Goal: Register for event/course

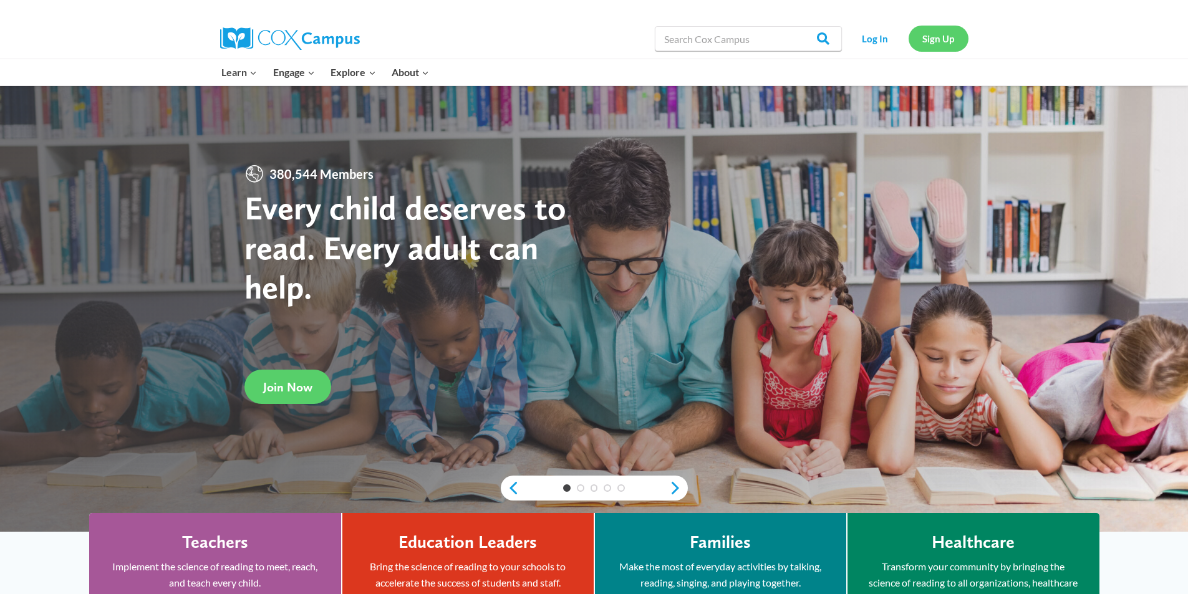
click at [933, 46] on link "Sign Up" at bounding box center [938, 39] width 60 height 26
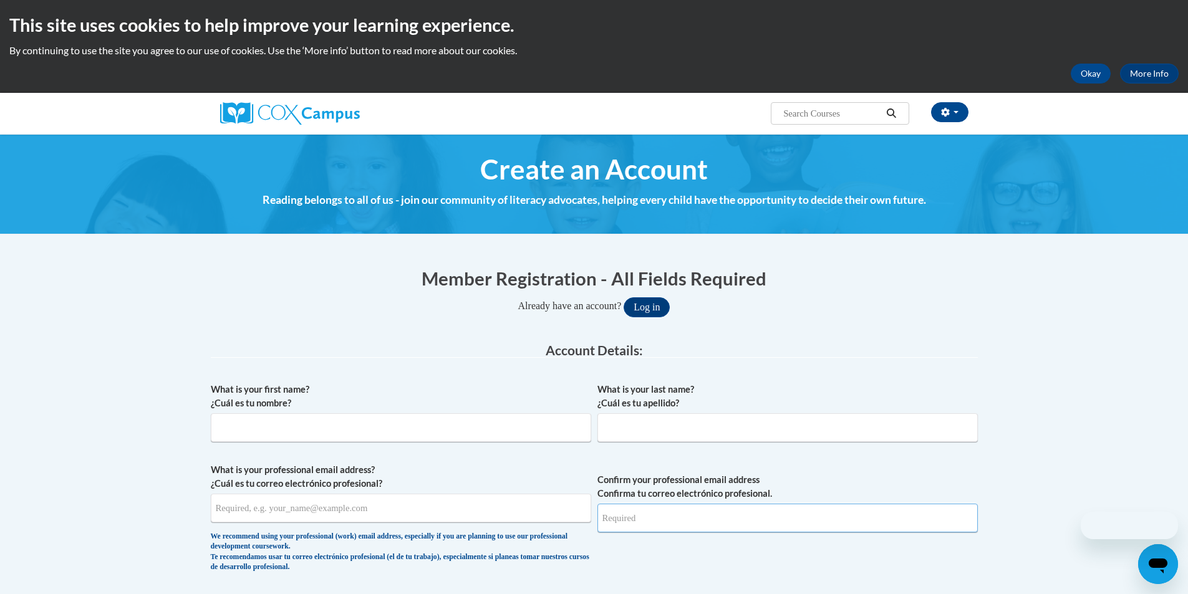
type input "mpanddr@yahoo.com"
click at [264, 434] on input "What is your first name? ¿Cuál es tu nombre?" at bounding box center [401, 427] width 380 height 29
type input "Batishta"
type input "Hollingsworth"
click at [391, 512] on input "What is your professional email address? ¿Cuál es tu correo electrónico profesi…" at bounding box center [401, 508] width 380 height 29
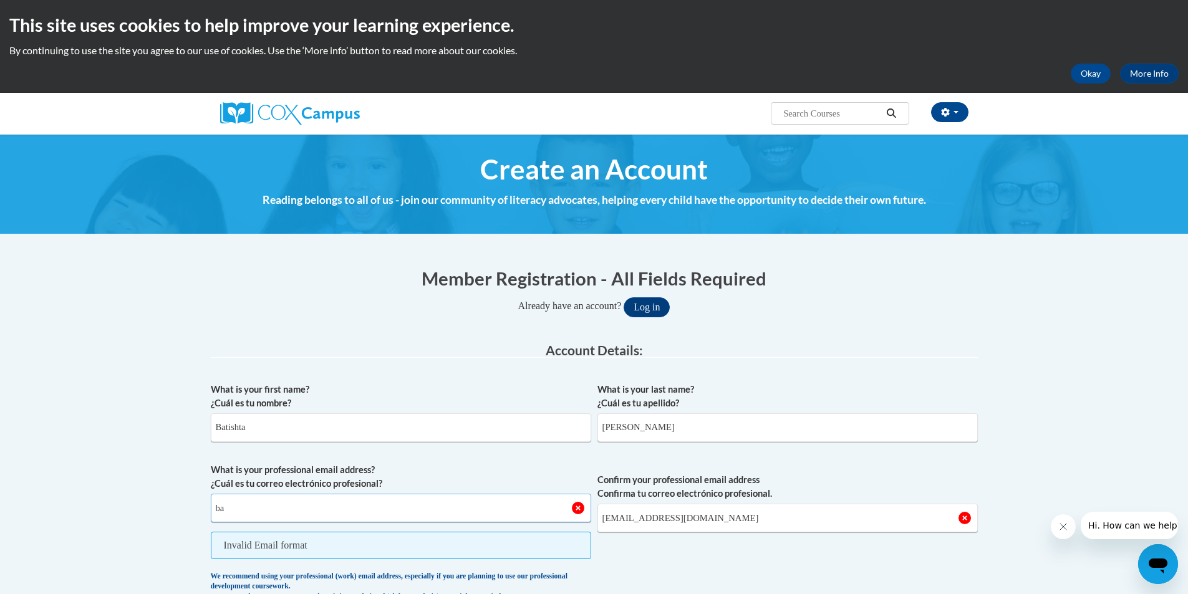
type input "b"
click at [294, 516] on input "Batishta" at bounding box center [401, 508] width 380 height 29
click at [294, 516] on input "batishta1966" at bounding box center [401, 508] width 380 height 29
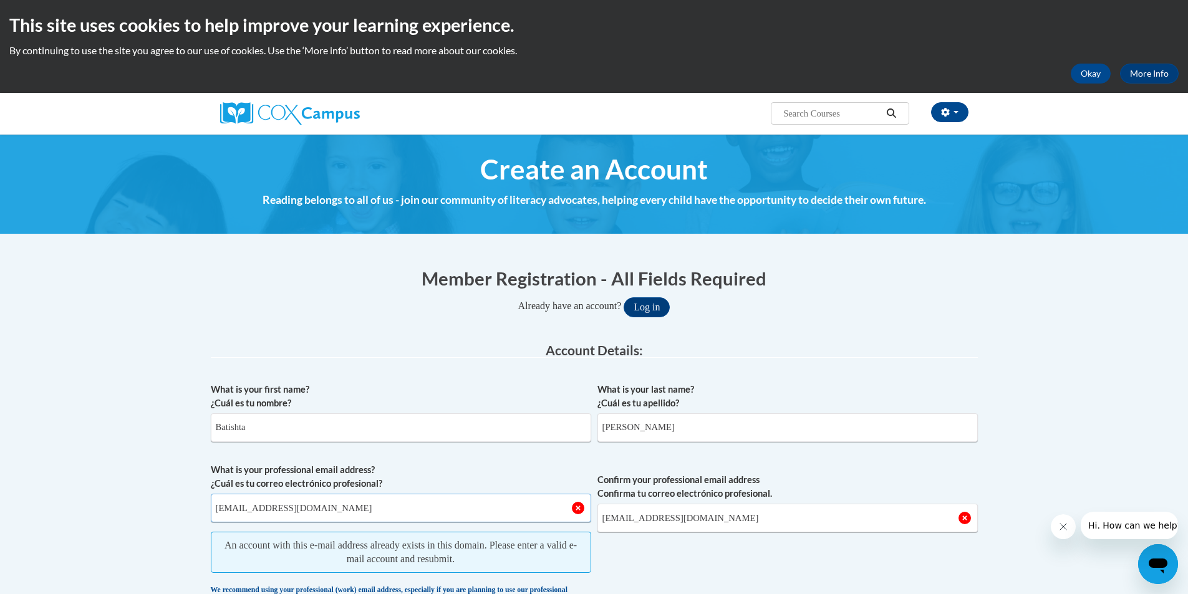
type input "batishta1966@gmail.com"
click at [671, 512] on input "mpanddr@yahoo.com" at bounding box center [787, 518] width 380 height 29
drag, startPoint x: 698, startPoint y: 519, endPoint x: 603, endPoint y: 520, distance: 94.8
click at [603, 520] on input "mpanddr@yahoo.com" at bounding box center [787, 518] width 380 height 29
drag, startPoint x: 350, startPoint y: 504, endPoint x: 191, endPoint y: 512, distance: 158.5
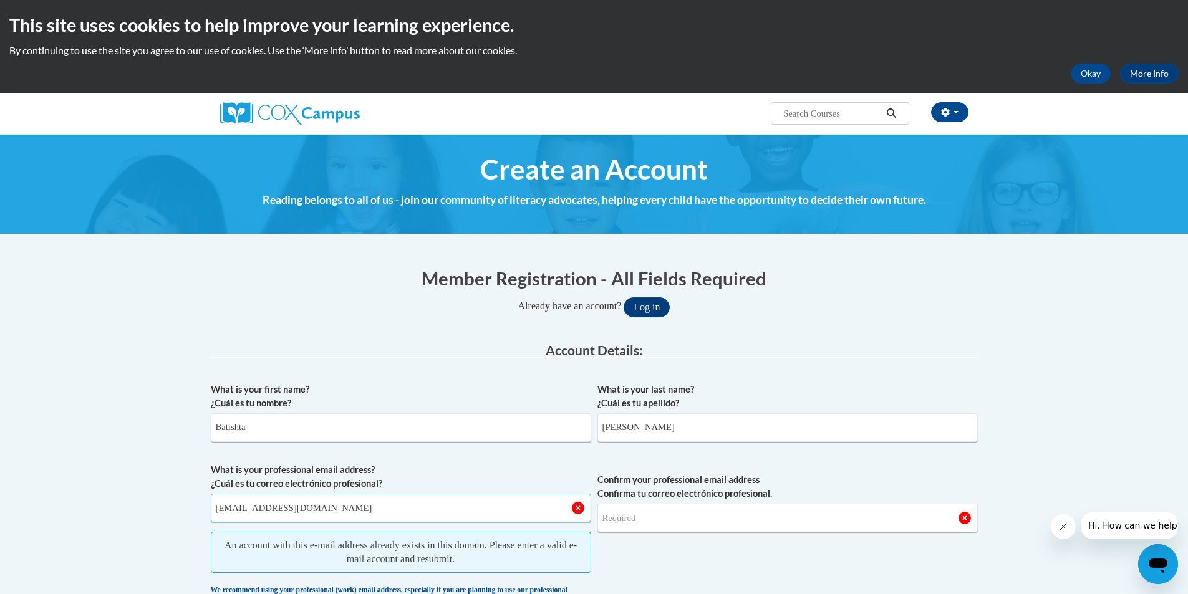
click at [628, 521] on input "Confirm your professional email address Confirma tu correo electrónico profesio…" at bounding box center [787, 518] width 380 height 29
drag, startPoint x: 320, startPoint y: 512, endPoint x: 211, endPoint y: 510, distance: 109.1
click at [211, 510] on input "batishta1966@gmail.com" at bounding box center [401, 508] width 380 height 29
click at [672, 507] on input "Confirm your professional email address Confirma tu correo electrónico profesio…" at bounding box center [787, 518] width 380 height 29
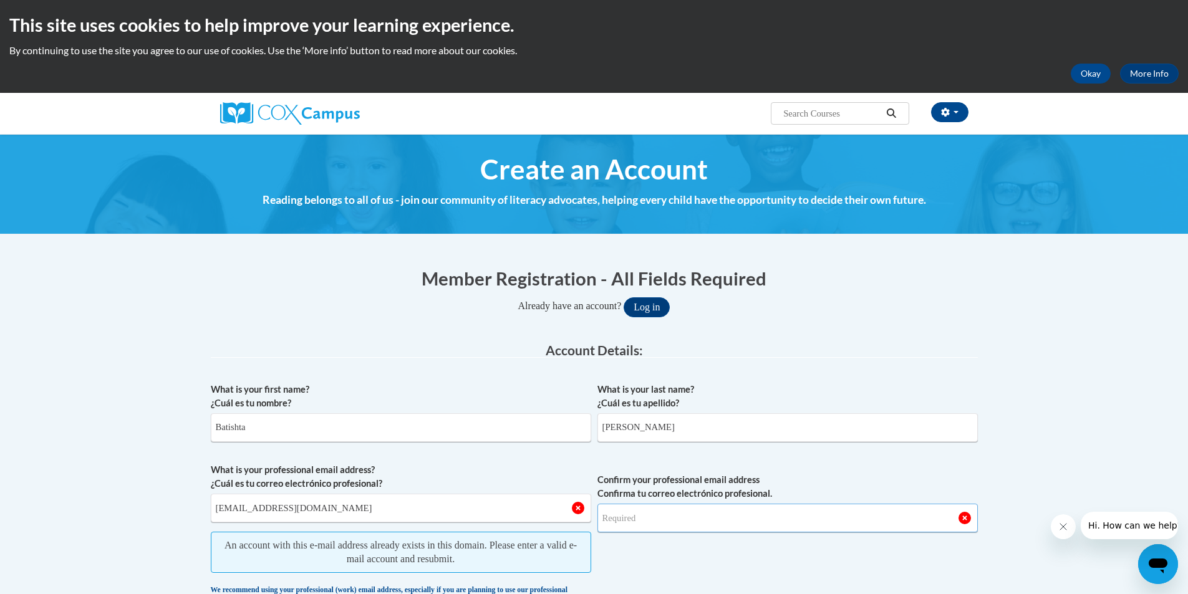
click at [617, 531] on input "Confirm your professional email address Confirma tu correo electrónico profesio…" at bounding box center [787, 518] width 380 height 29
type input "B"
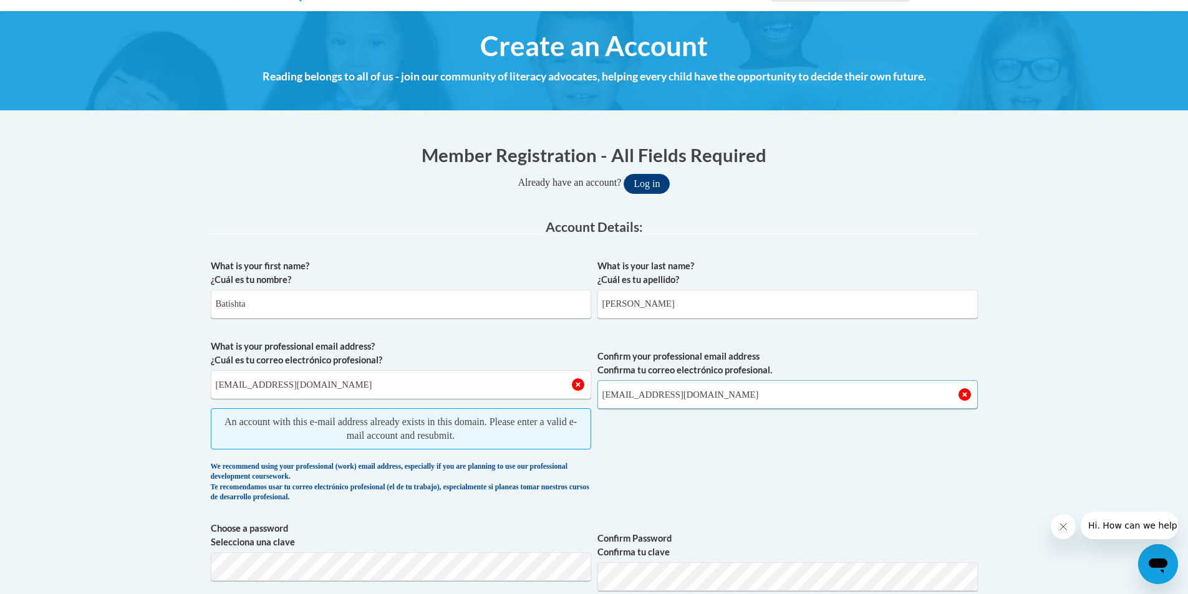
scroll to position [125, 0]
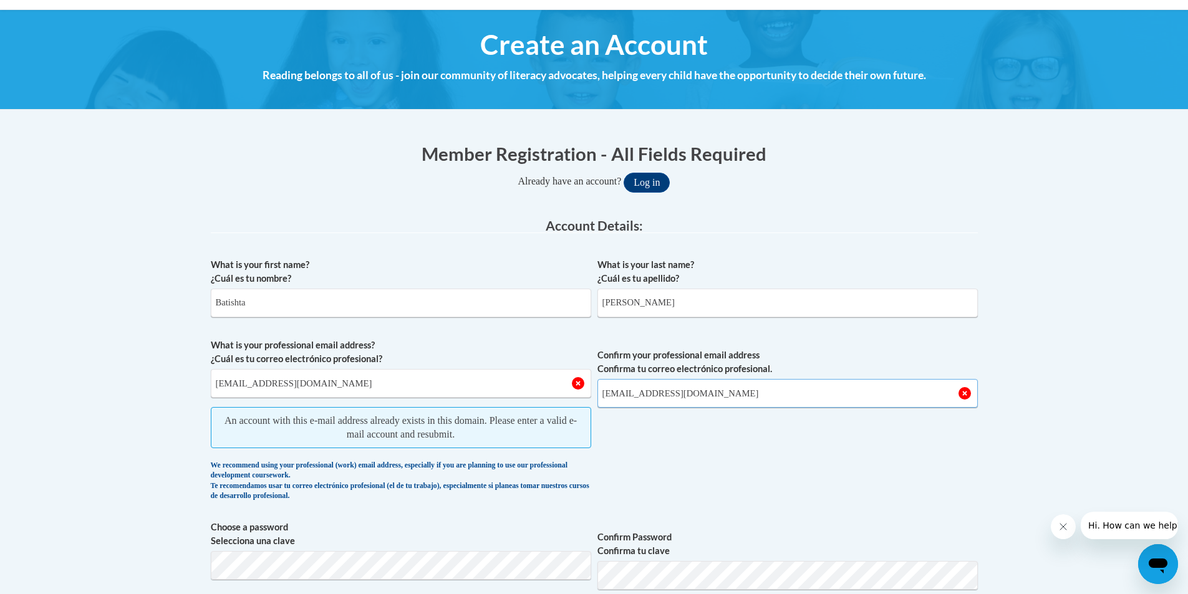
type input "batishta1966@gmail.com"
click at [350, 391] on input "batishta1966@gmail.com" at bounding box center [401, 383] width 380 height 29
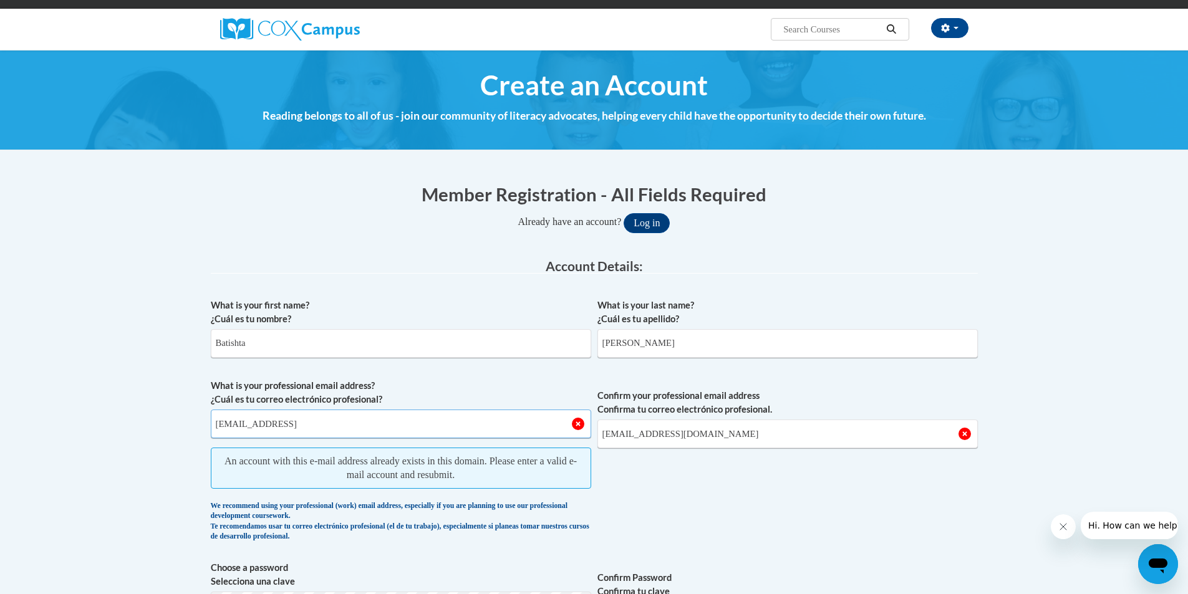
scroll to position [62, 0]
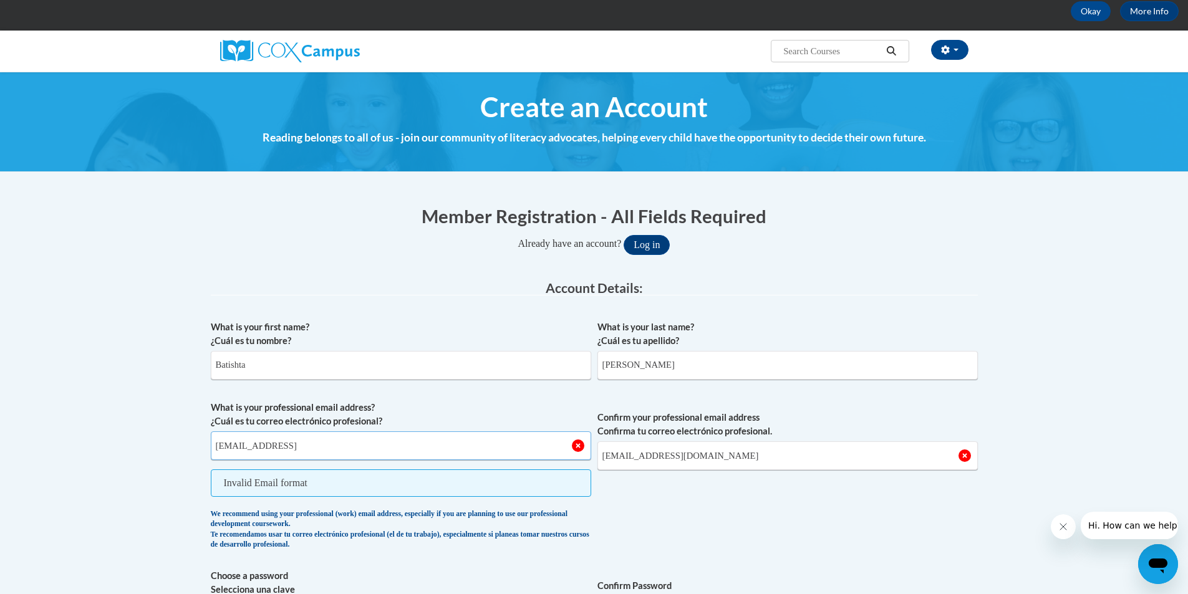
type input "batishta1966@gmail"
click at [736, 453] on input "batishta1966@gmail.com" at bounding box center [787, 455] width 380 height 29
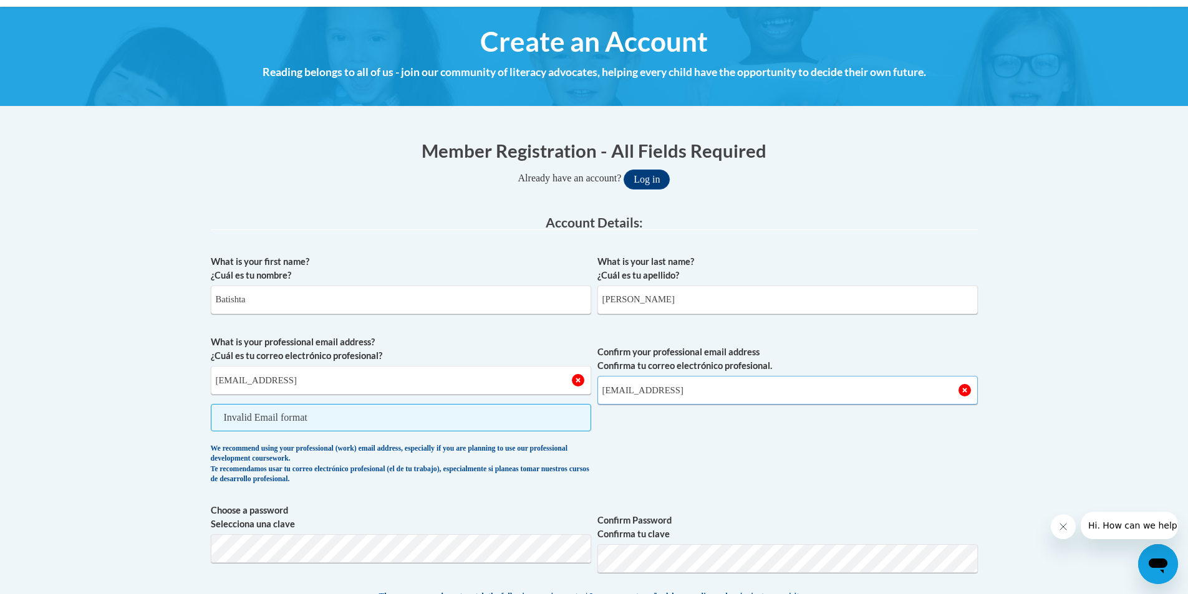
scroll to position [187, 0]
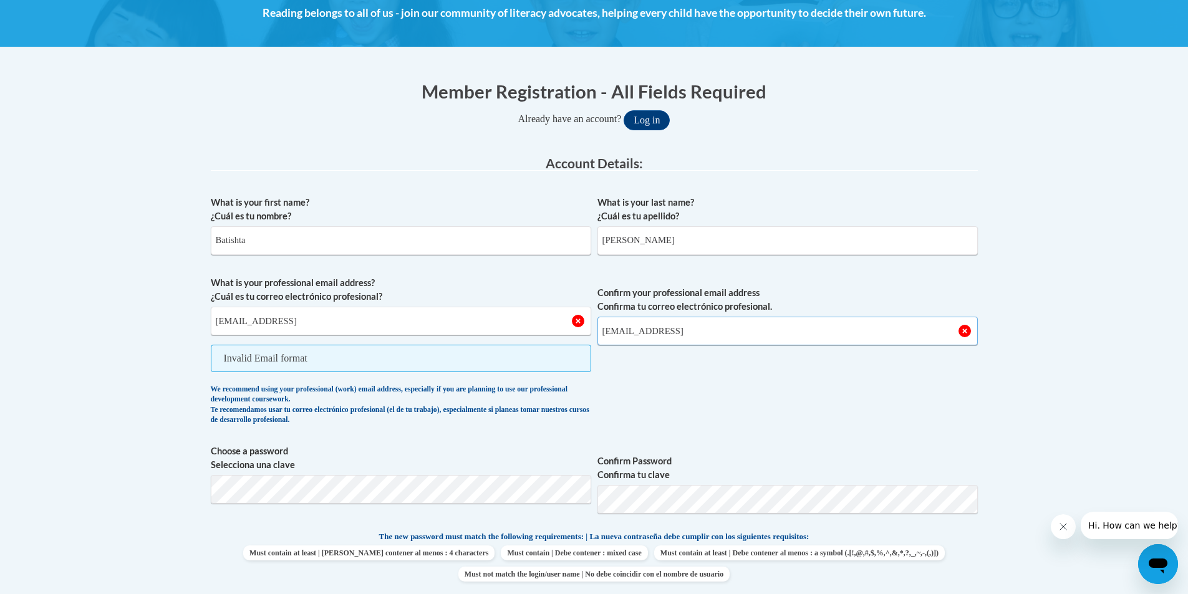
type input "batishta1966@gmail"
click at [739, 400] on span "Confirm your professional email address Confirma tu correo electrónico profesio…" at bounding box center [787, 353] width 380 height 155
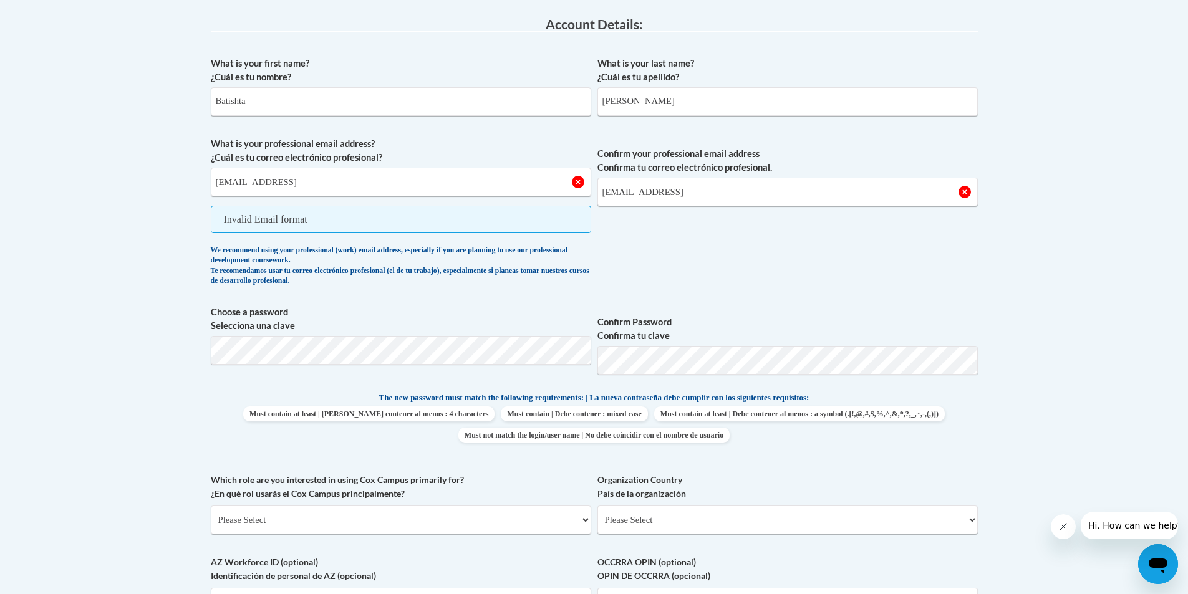
scroll to position [374, 0]
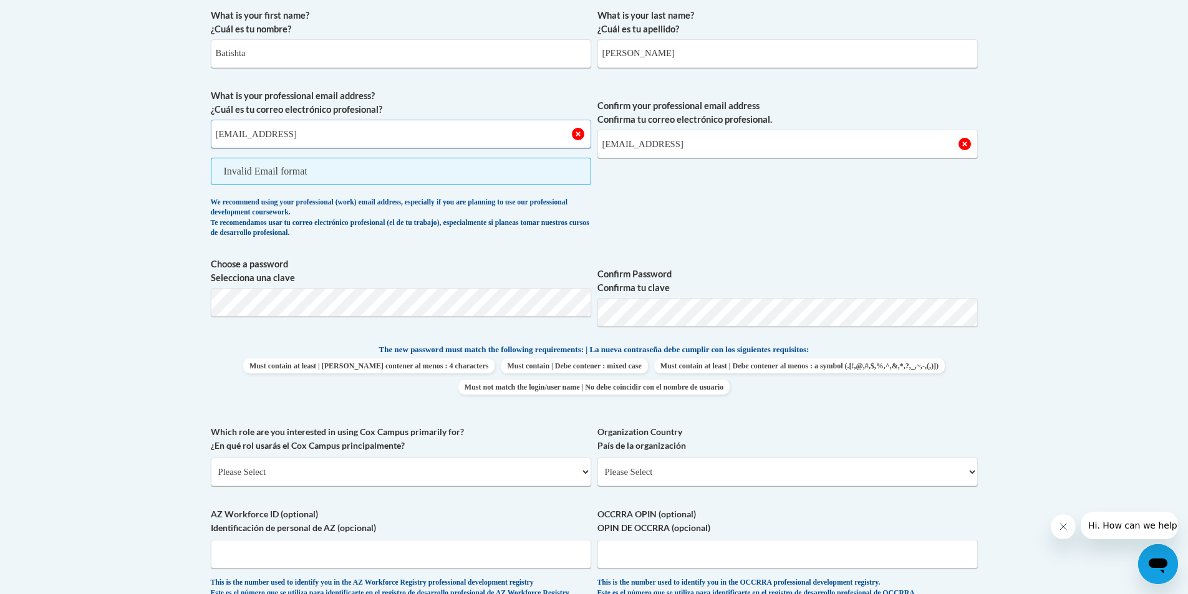
drag, startPoint x: 302, startPoint y: 136, endPoint x: 137, endPoint y: 123, distance: 165.7
click at [137, 123] on body "This site uses cookies to help improve your learning experience. By continuing …" at bounding box center [594, 407] width 1188 height 1562
type input "b"
click at [241, 135] on input "batisha1966@gmail" at bounding box center [401, 134] width 380 height 29
type input "batishta1966@gmail"
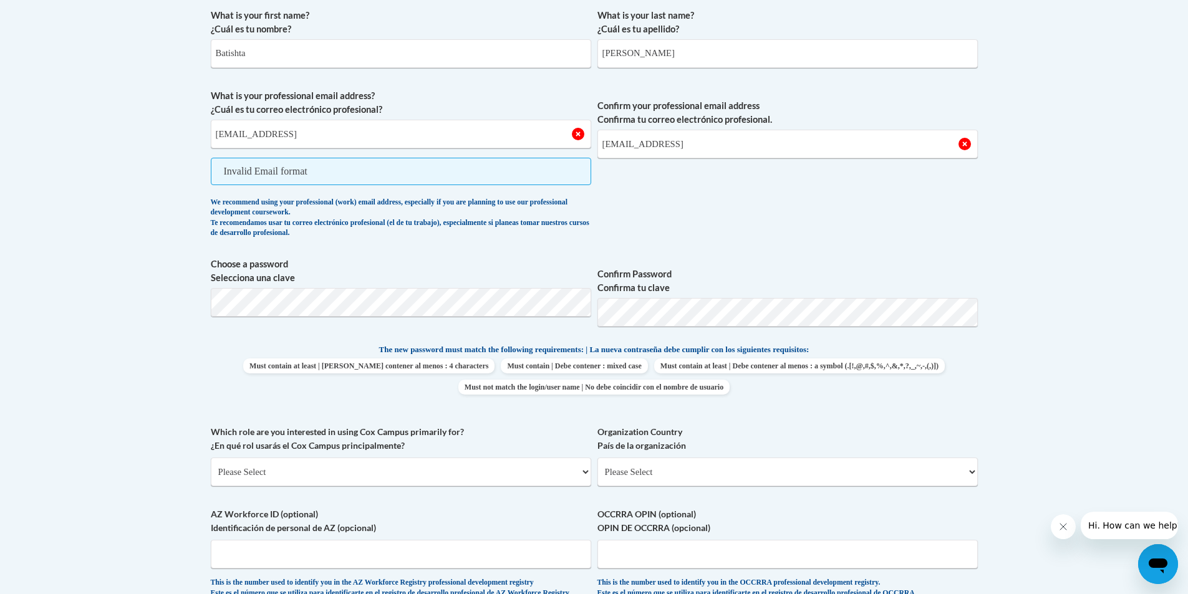
click at [469, 172] on span "Invalid Email format" at bounding box center [401, 171] width 380 height 27
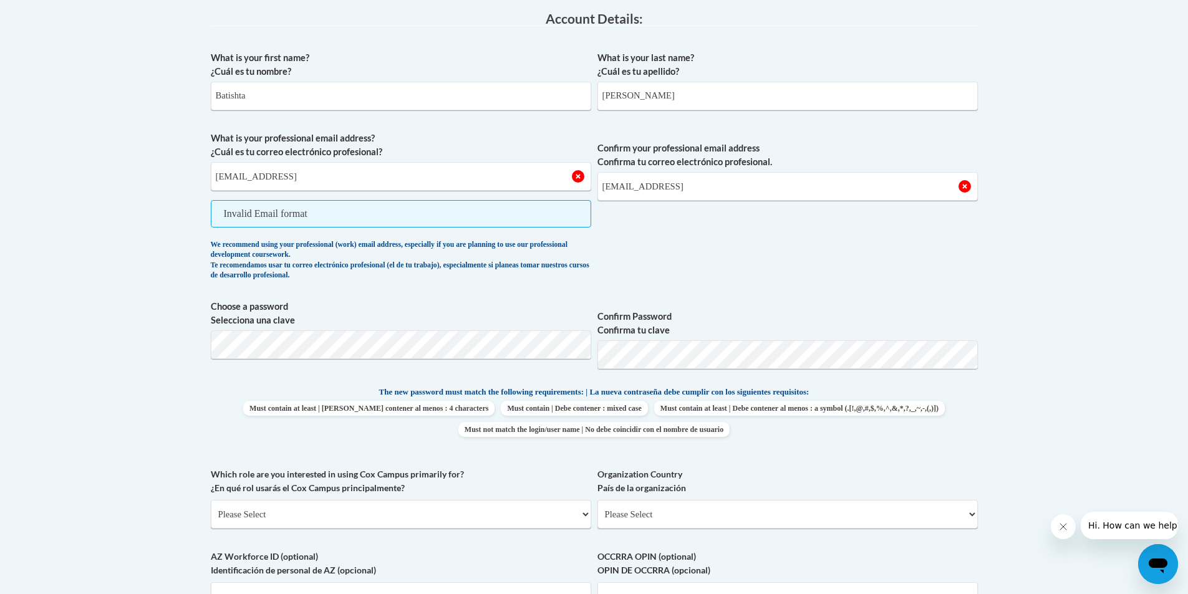
scroll to position [312, 0]
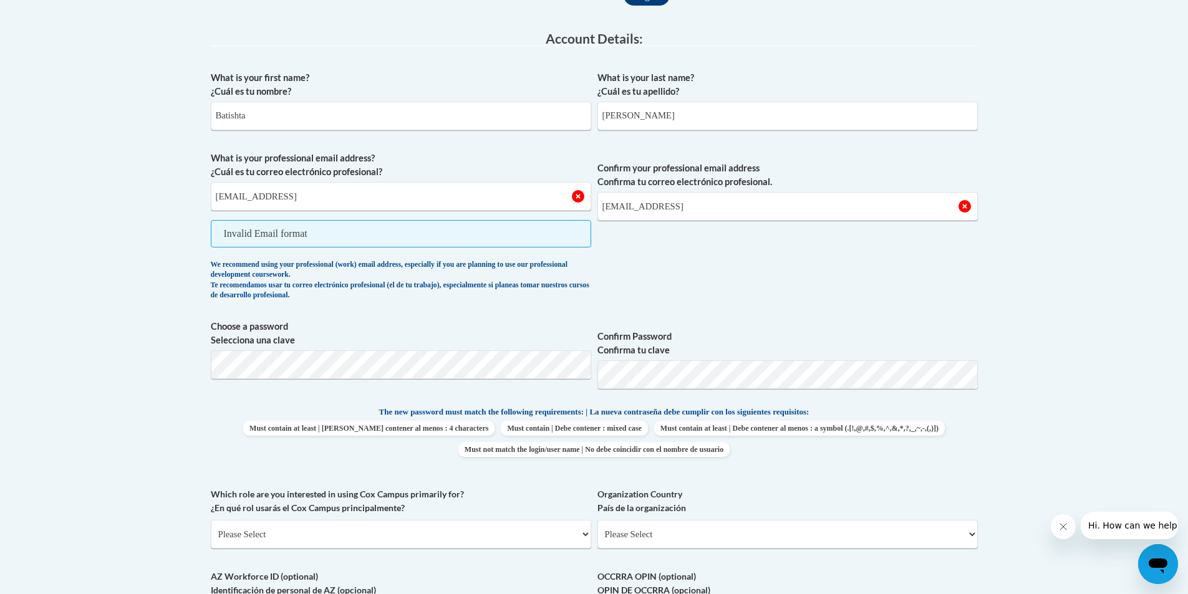
click at [1024, 441] on body "This site uses cookies to help improve your learning experience. By continuing …" at bounding box center [594, 469] width 1188 height 1562
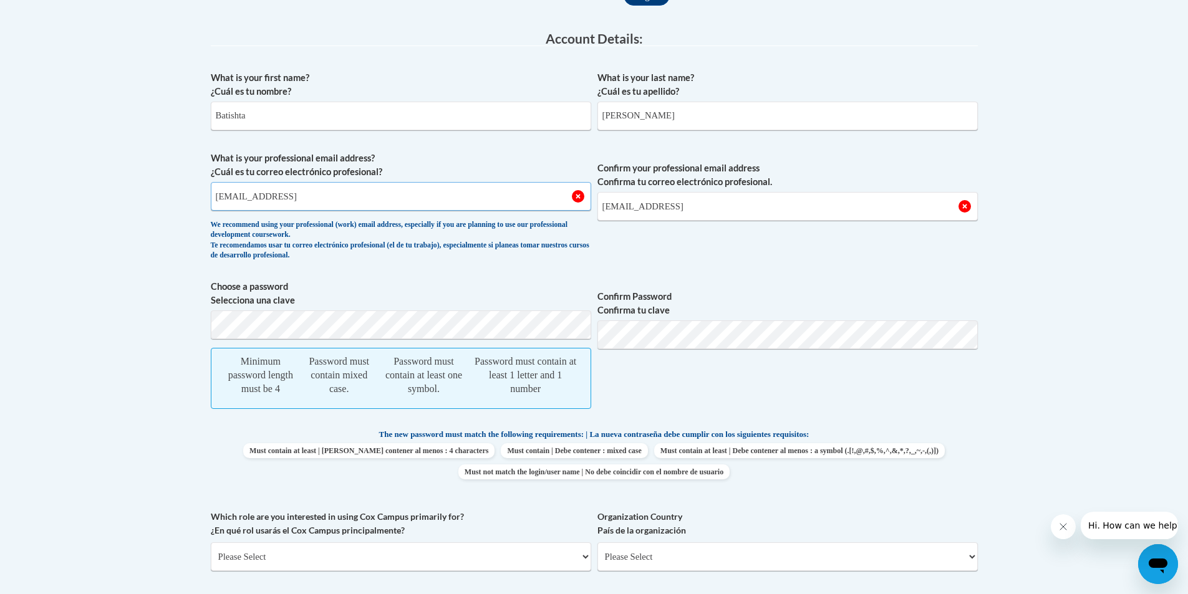
click at [219, 194] on input "batishta1966@gmail" at bounding box center [401, 196] width 380 height 29
click at [234, 195] on input "batishta1966@gmail" at bounding box center [401, 196] width 380 height 29
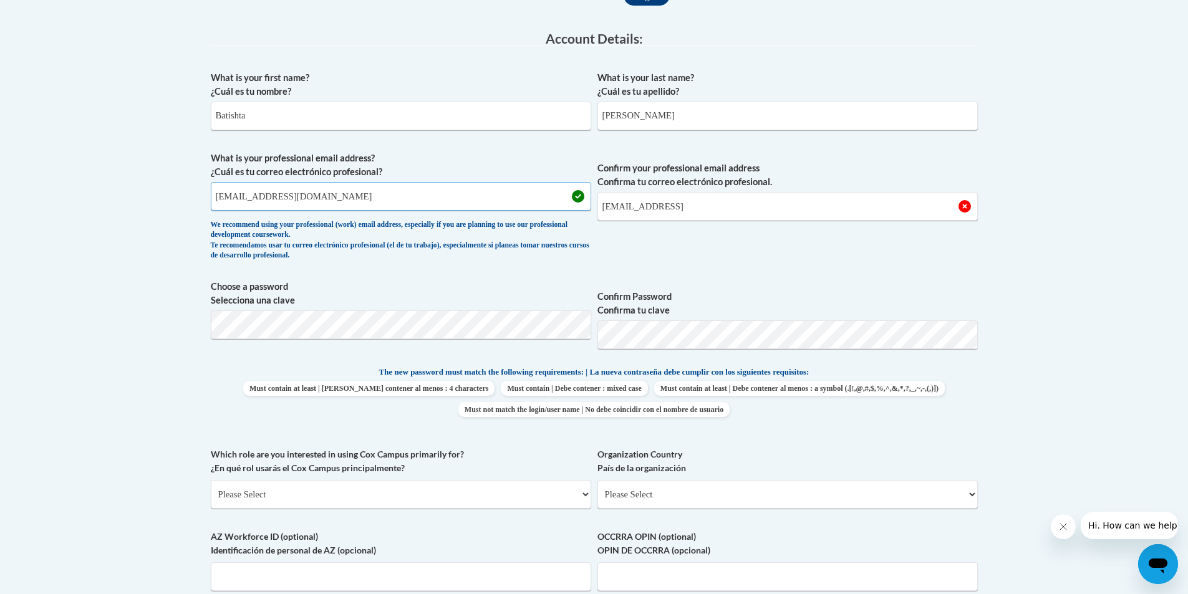
type input "bhollingsworth@mapheadstart.org"
click at [189, 320] on body "This site uses cookies to help improve your learning experience. By continuing …" at bounding box center [594, 449] width 1188 height 1522
drag, startPoint x: 209, startPoint y: 322, endPoint x: 107, endPoint y: 160, distance: 192.0
click at [107, 160] on body "This site uses cookies to help improve your learning experience. By continuing …" at bounding box center [594, 449] width 1188 height 1522
click at [1164, 270] on body "This site uses cookies to help improve your learning experience. By continuing …" at bounding box center [594, 449] width 1188 height 1522
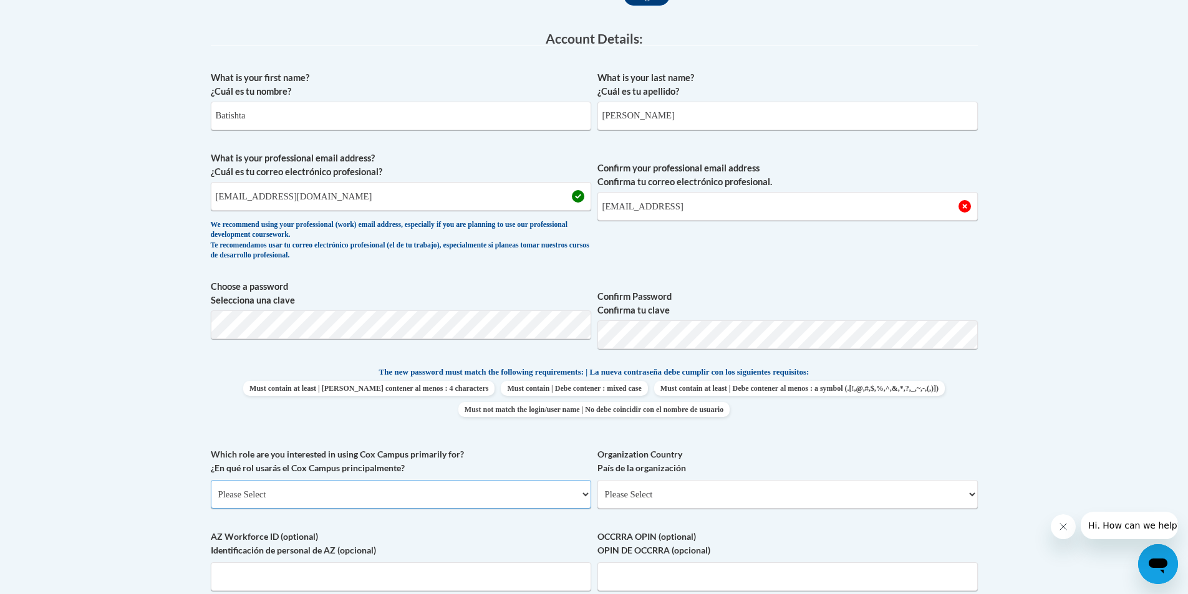
click at [264, 496] on select "Please Select College/University | Colegio/Universidad Community/Nonprofit Part…" at bounding box center [401, 494] width 380 height 29
select select "fbf2d438-af2f-41f8-98f1-81c410e29de3"
click at [211, 480] on select "Please Select College/University | Colegio/Universidad Community/Nonprofit Part…" at bounding box center [401, 494] width 380 height 29
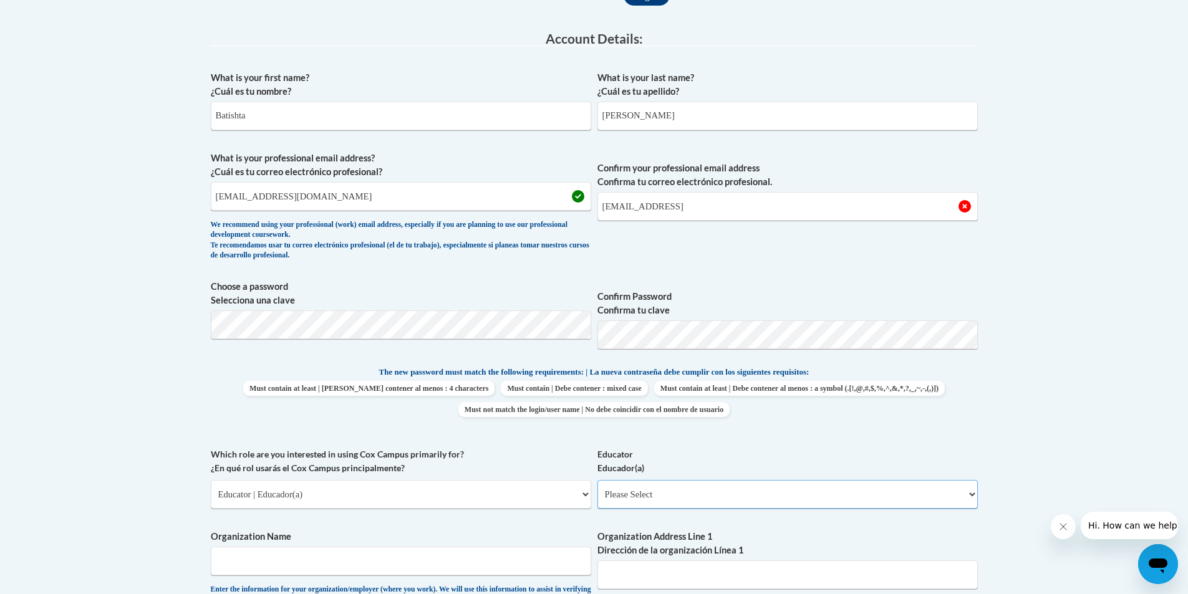
click at [709, 500] on select "Please Select Early Learning/Daycare Teacher/Family Home Care Provider | Maestr…" at bounding box center [787, 494] width 380 height 29
select select "5e2af403-4f2c-4e49-a02f-103e55d7b75b"
click at [597, 480] on select "Please Select Early Learning/Daycare Teacher/Family Home Care Provider | Maestr…" at bounding box center [787, 494] width 380 height 29
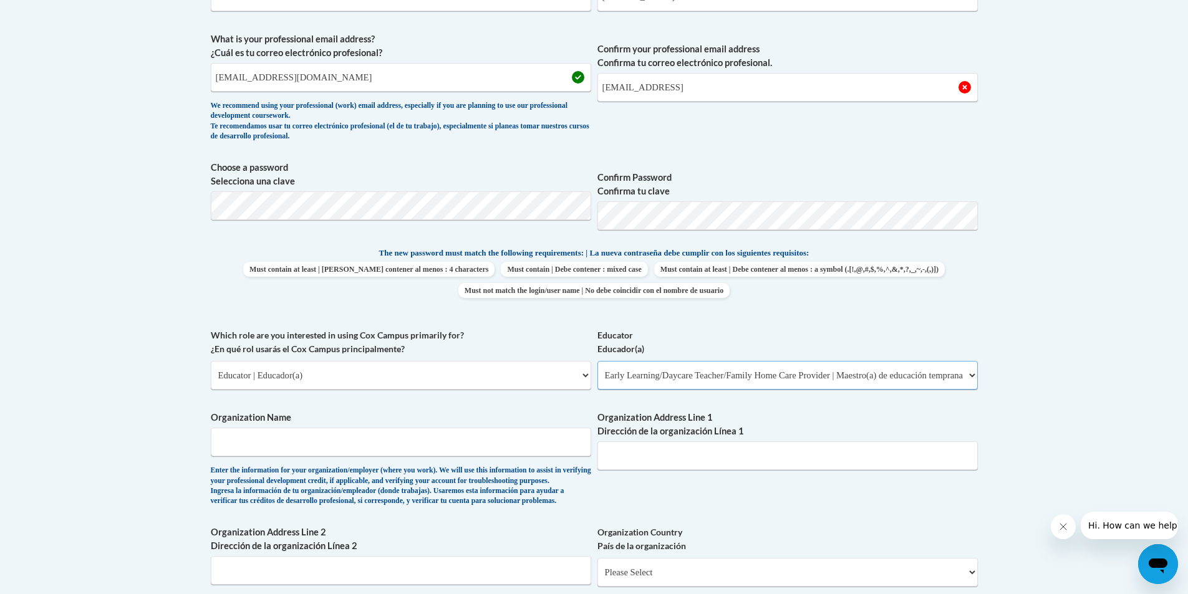
scroll to position [436, 0]
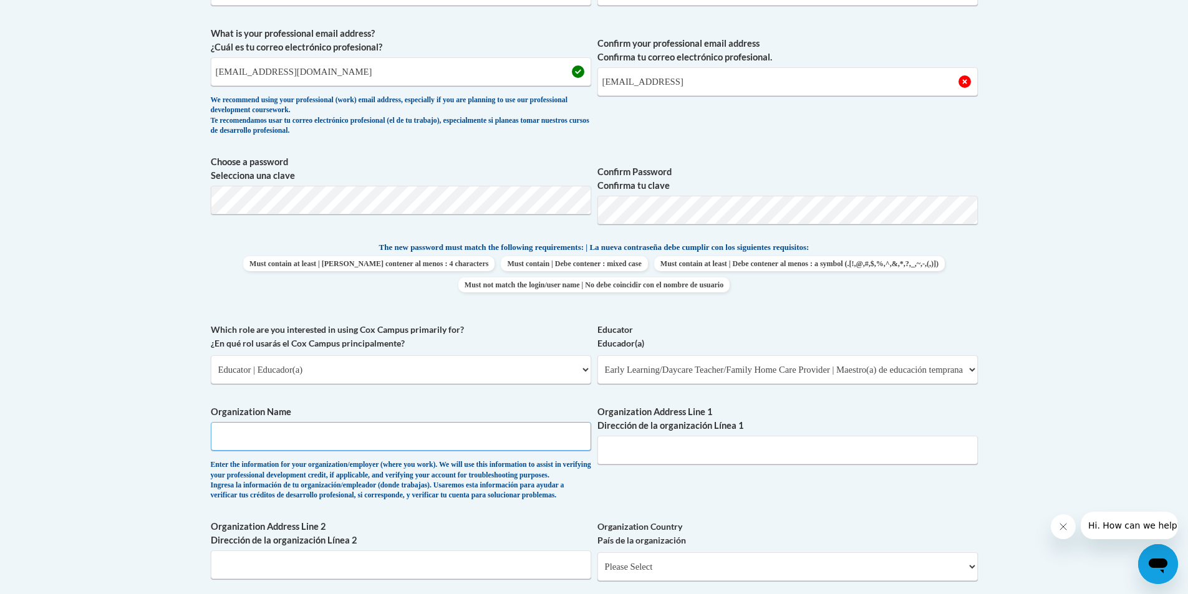
click at [481, 446] on input "Organization Name" at bounding box center [401, 436] width 380 height 29
type input "MAP"
click at [666, 448] on input "Organization Address Line 1 Dirección de la organización Línea 1" at bounding box center [787, 450] width 380 height 29
type input "101 Central AVe"
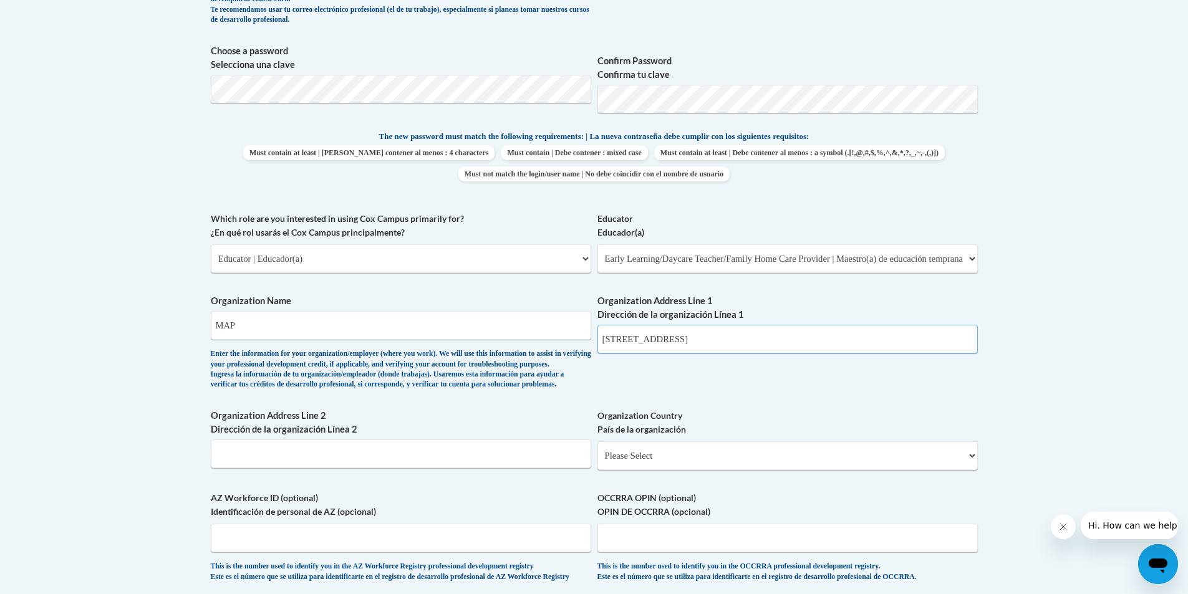
scroll to position [686, 0]
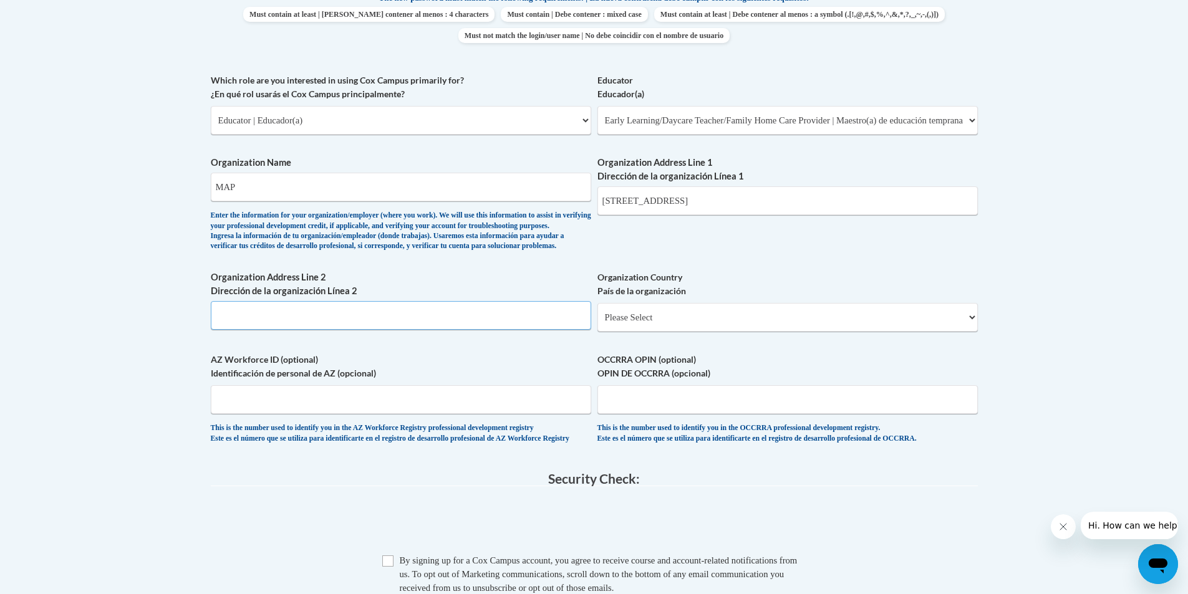
click at [429, 330] on input "Organization Address Line 2 Dirección de la organización Línea 2" at bounding box center [401, 315] width 380 height 29
type input "101 Central AVe"
click at [712, 332] on select "Please Select United States | Estados Unidos Outside of the United States | Fue…" at bounding box center [787, 317] width 380 height 29
select select "ad49bcad-a171-4b2e-b99c-48b446064914"
click at [597, 323] on select "Please Select United States | Estados Unidos Outside of the United States | Fue…" at bounding box center [787, 317] width 380 height 29
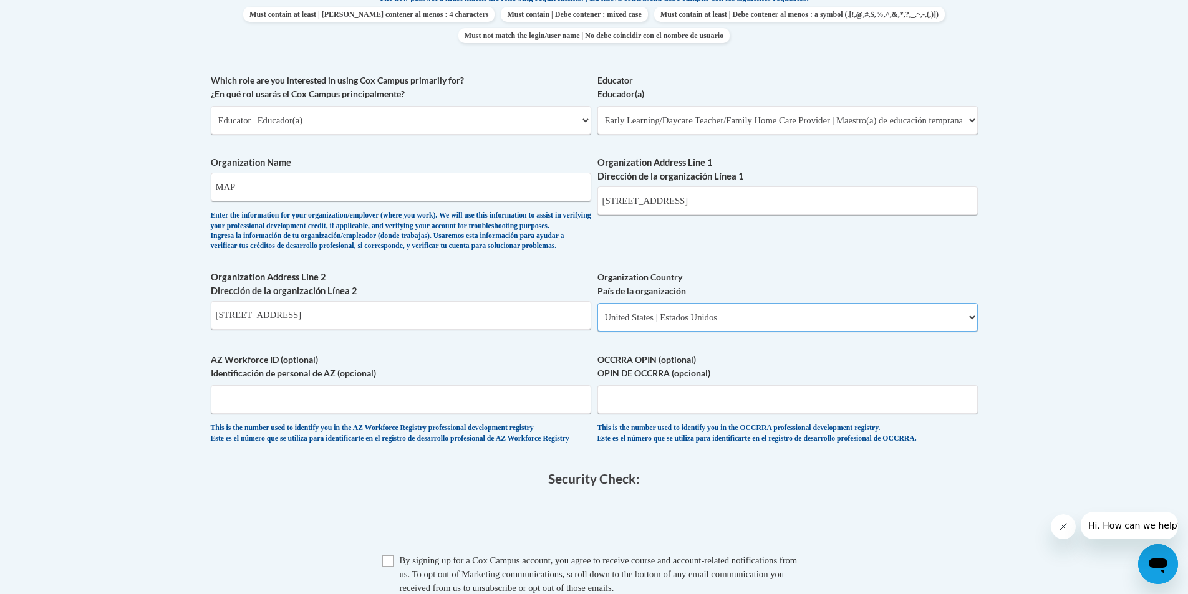
select select
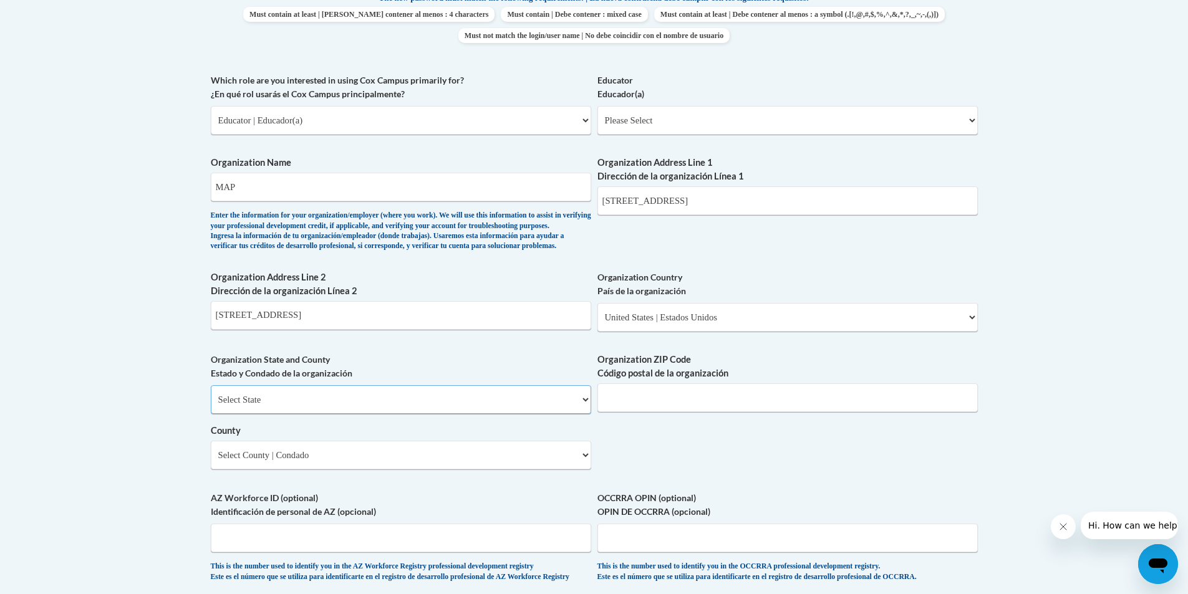
click at [480, 414] on select "Select State Alabama Alaska Arizona Arkansas California Colorado Connecticut De…" at bounding box center [401, 399] width 380 height 29
select select "Mississippi"
click at [211, 406] on select "Select State Alabama Alaska Arizona Arkansas California Colorado Connecticut De…" at bounding box center [401, 399] width 380 height 29
click at [277, 469] on select "Select County Adams Alcorn Amite Attala Benton Bolivar Calhoun Carroll Chickasa…" at bounding box center [401, 455] width 380 height 29
select select "Lamar"
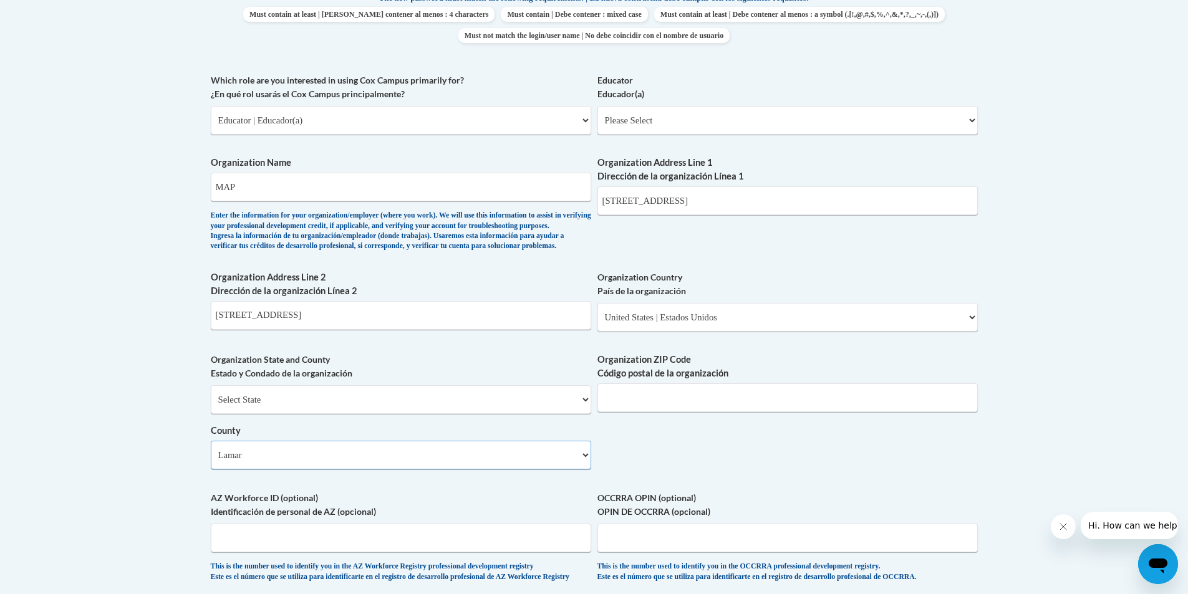
click at [211, 461] on select "Select County Adams Alcorn Amite Attala Benton Bolivar Calhoun Carroll Chickasa…" at bounding box center [401, 455] width 380 height 29
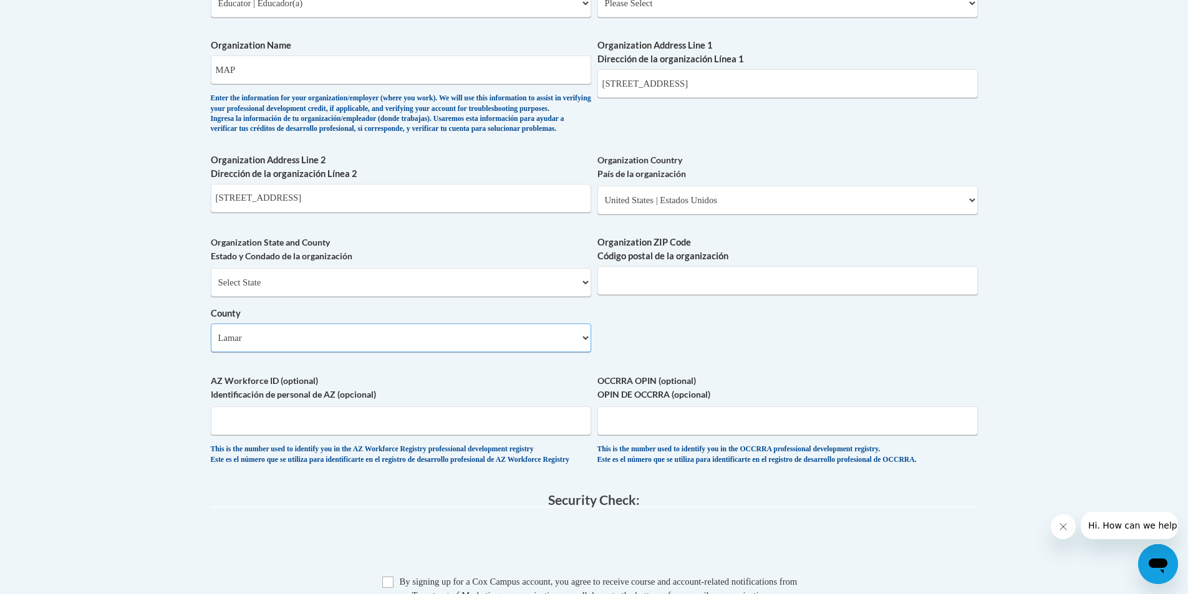
scroll to position [810, 0]
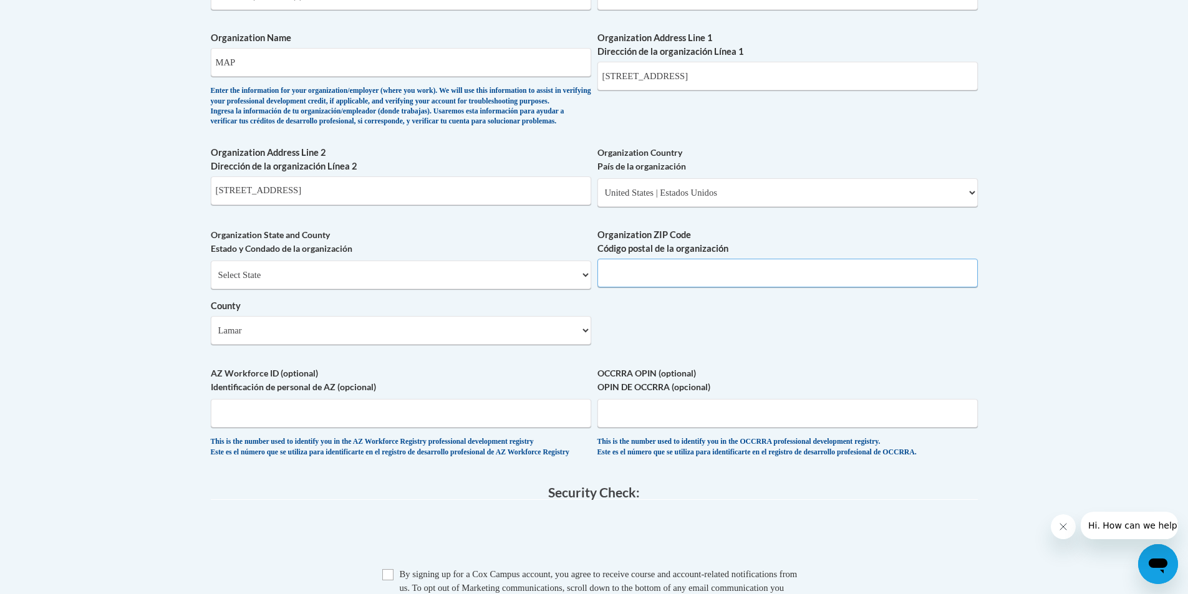
click at [625, 287] on input "Organization ZIP Code Código postal de la organización" at bounding box center [787, 273] width 380 height 29
type input "39482"
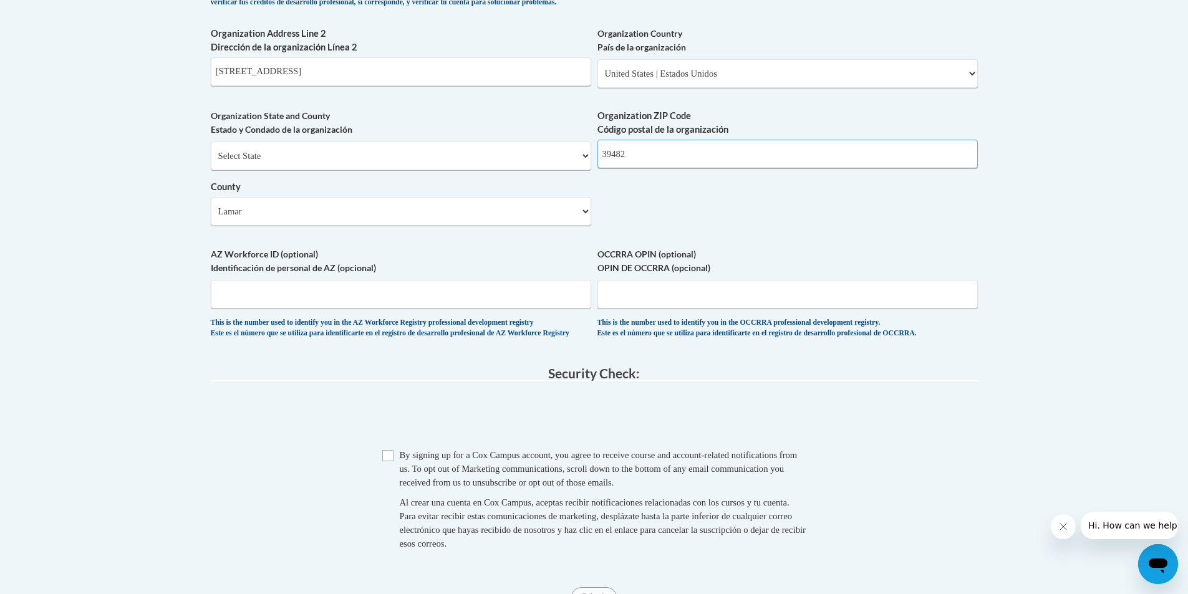
scroll to position [935, 0]
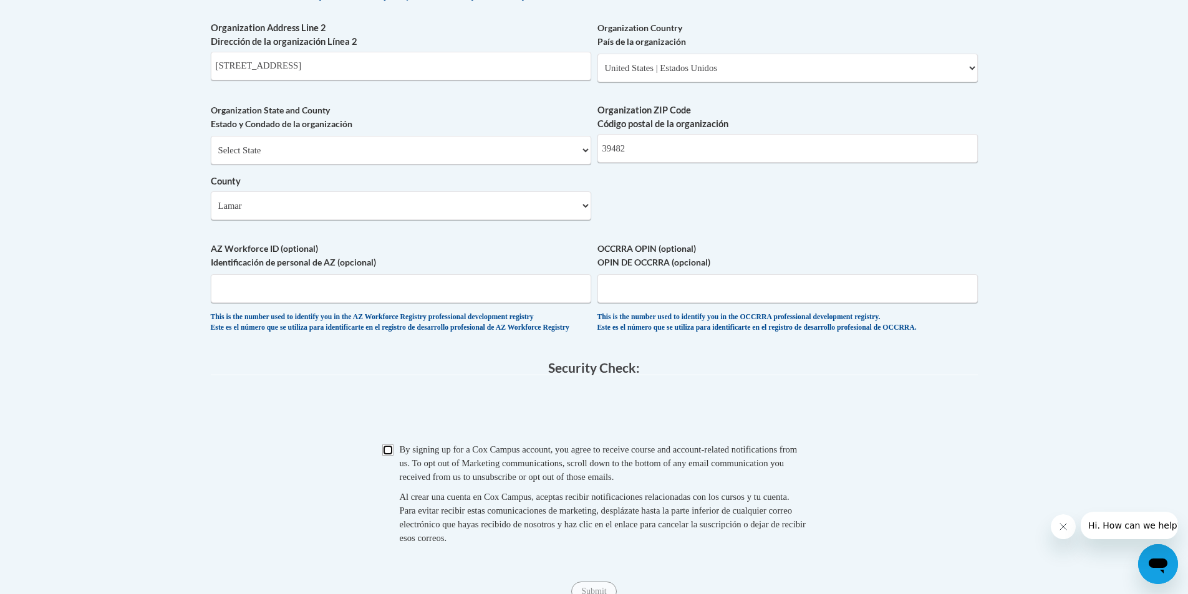
click at [387, 456] on input "Checkbox" at bounding box center [387, 449] width 11 height 11
checkbox input "true"
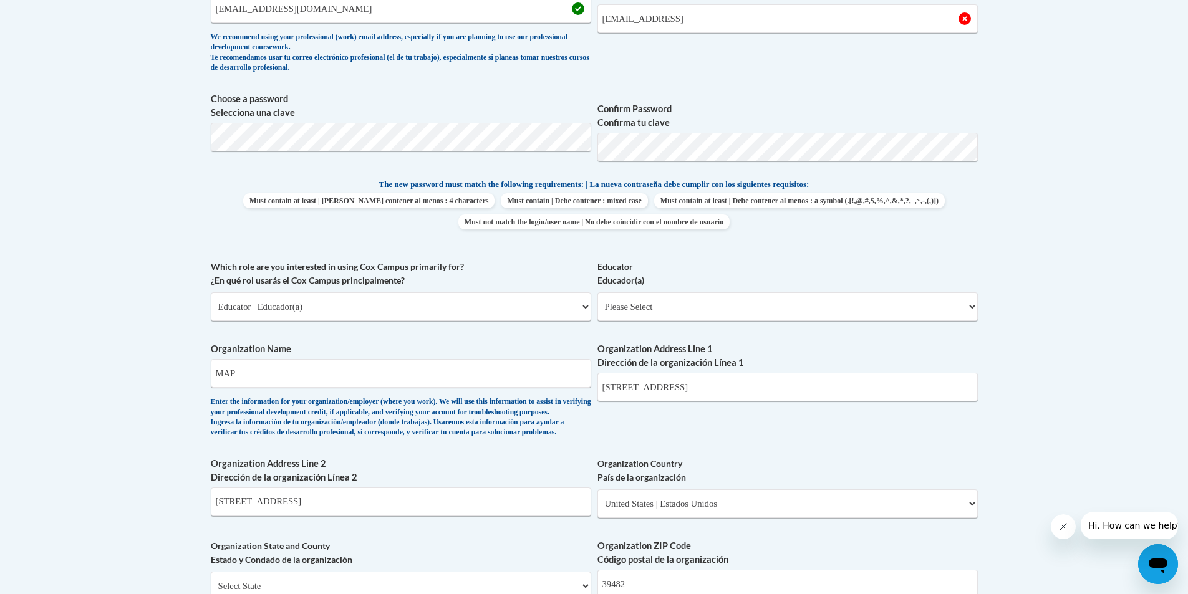
scroll to position [499, 0]
click at [676, 305] on select "Please Select Early Learning/Daycare Teacher/Family Home Care Provider | Maestr…" at bounding box center [787, 307] width 380 height 29
select select "5e2af403-4f2c-4e49-a02f-103e55d7b75b"
click at [597, 293] on select "Please Select Early Learning/Daycare Teacher/Family Home Care Provider | Maestr…" at bounding box center [787, 307] width 380 height 29
select select "null"
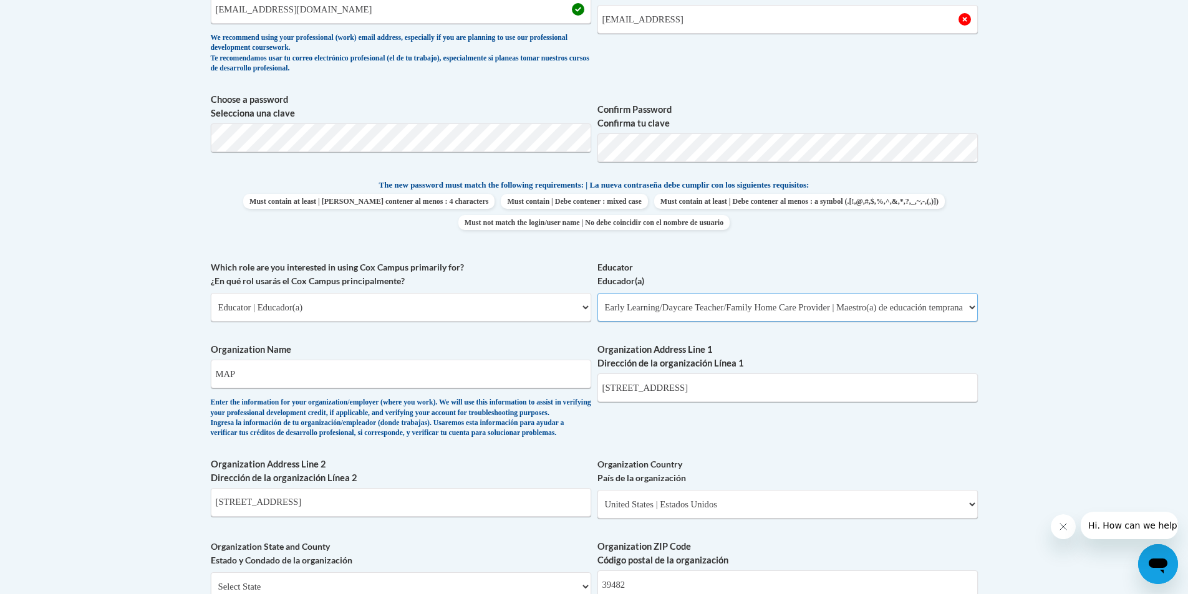
select select "null"
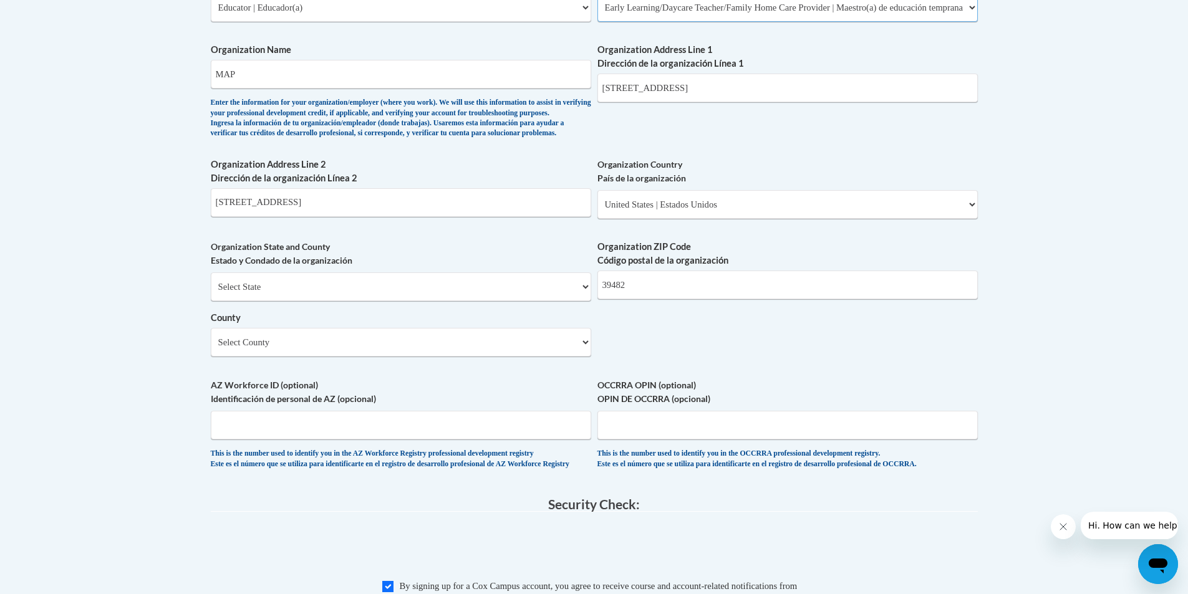
scroll to position [810, 0]
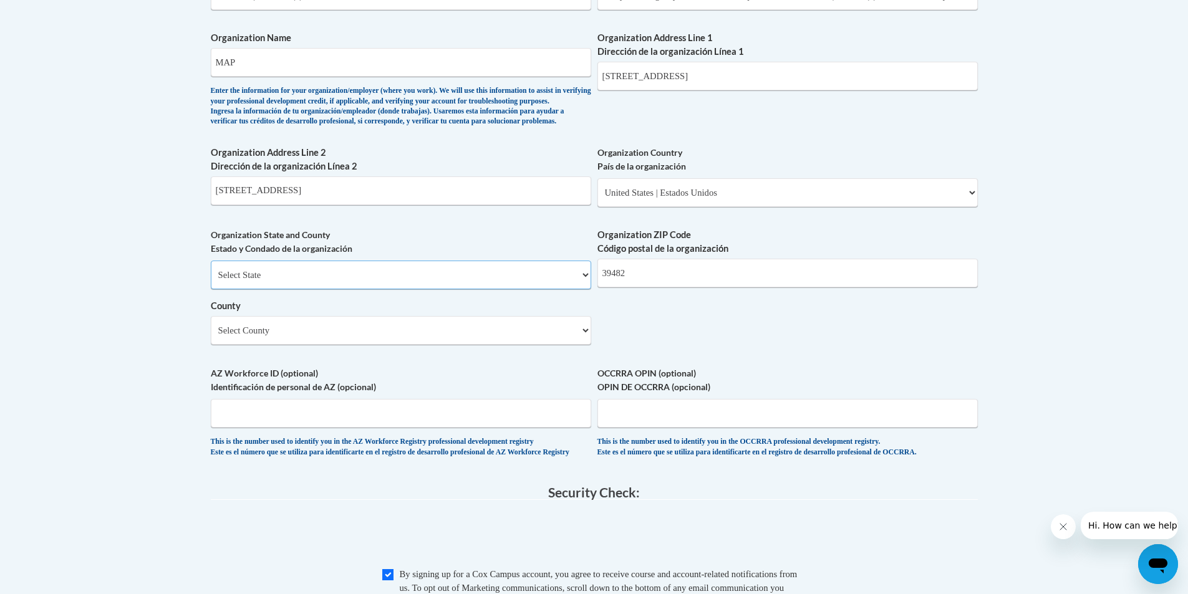
click at [444, 289] on select "Select State Alabama Alaska Arizona Arkansas California Colorado Connecticut De…" at bounding box center [401, 275] width 380 height 29
select select "Mississippi"
click at [211, 281] on select "Select State Alabama Alaska Arizona Arkansas California Colorado Connecticut De…" at bounding box center [401, 275] width 380 height 29
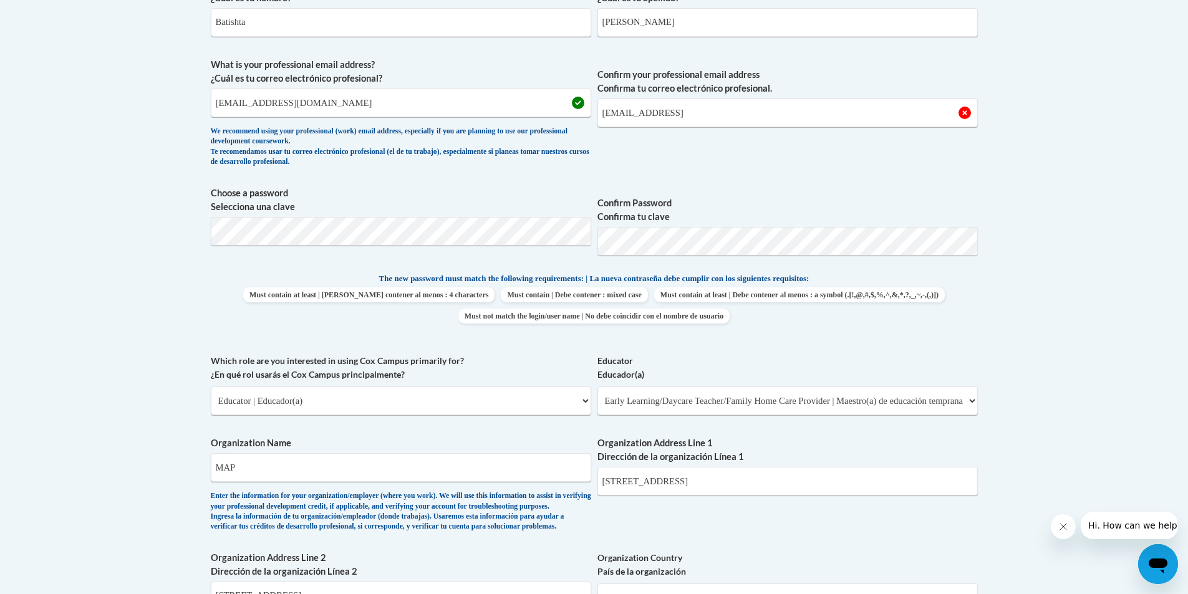
scroll to position [249, 0]
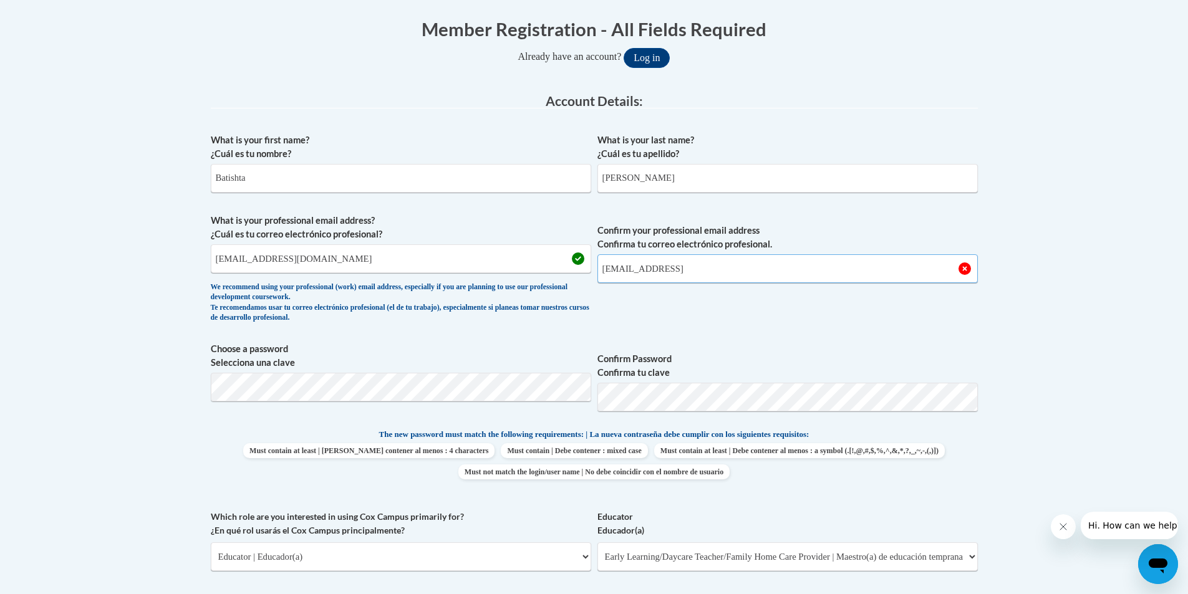
drag, startPoint x: 714, startPoint y: 278, endPoint x: 569, endPoint y: 275, distance: 145.3
click at [569, 275] on span "What is your professional email address? ¿Cuál es tu correo electrónico profesi…" at bounding box center [594, 271] width 767 height 115
drag, startPoint x: 353, startPoint y: 262, endPoint x: 174, endPoint y: 259, distance: 179.6
click at [633, 264] on input "Confirm your professional email address Confirma tu correo electrónico profesio…" at bounding box center [787, 268] width 380 height 29
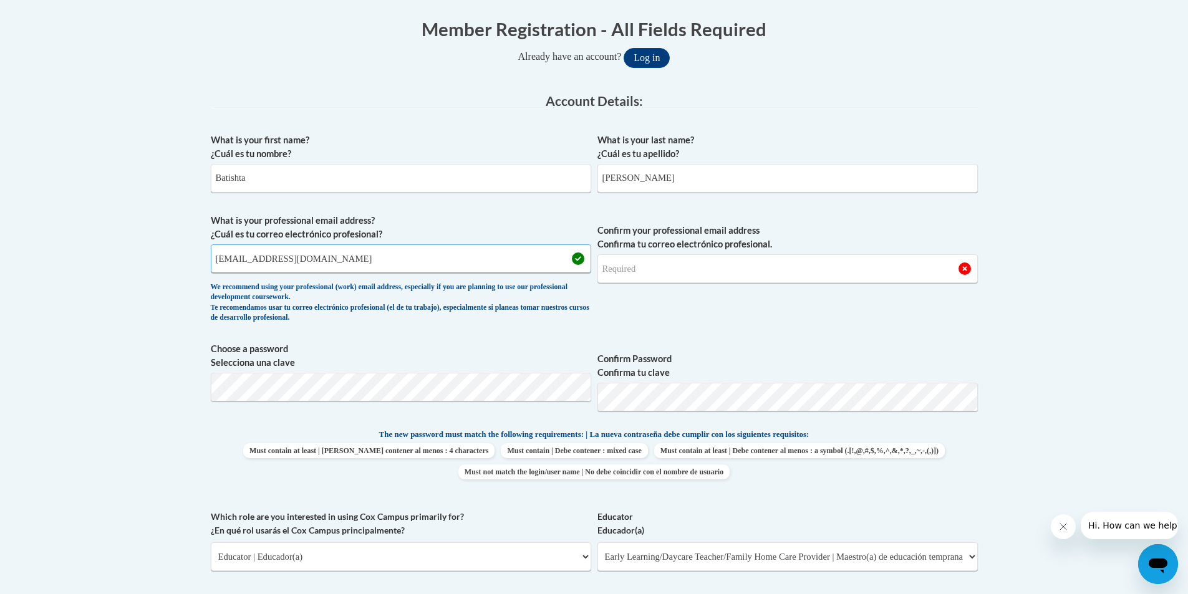
drag, startPoint x: 378, startPoint y: 271, endPoint x: 206, endPoint y: 271, distance: 171.4
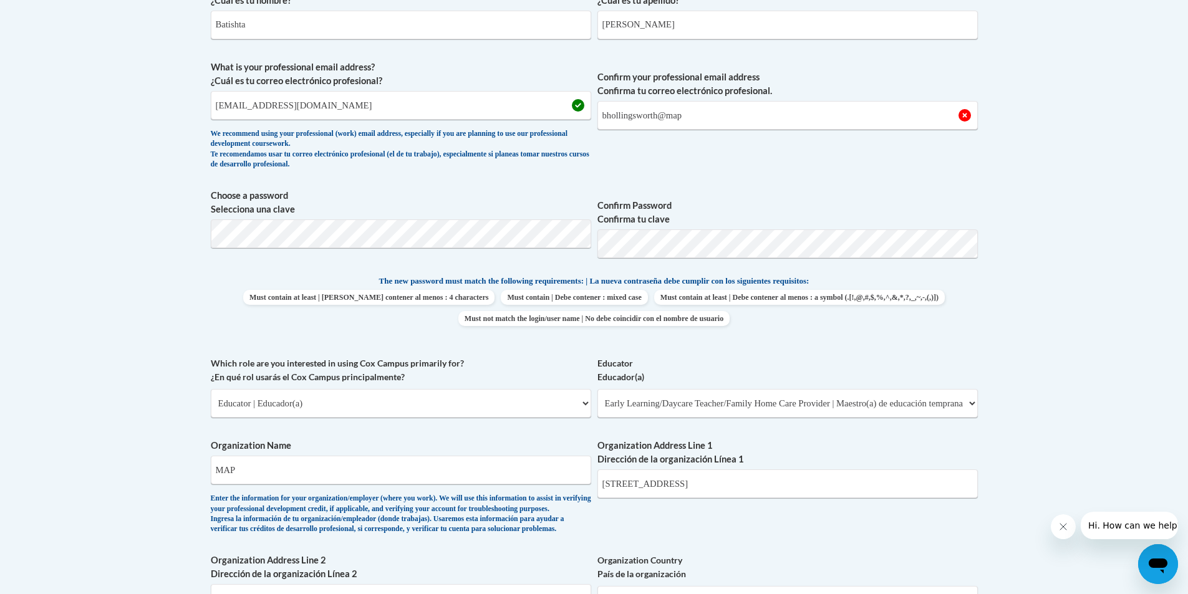
scroll to position [400, 0]
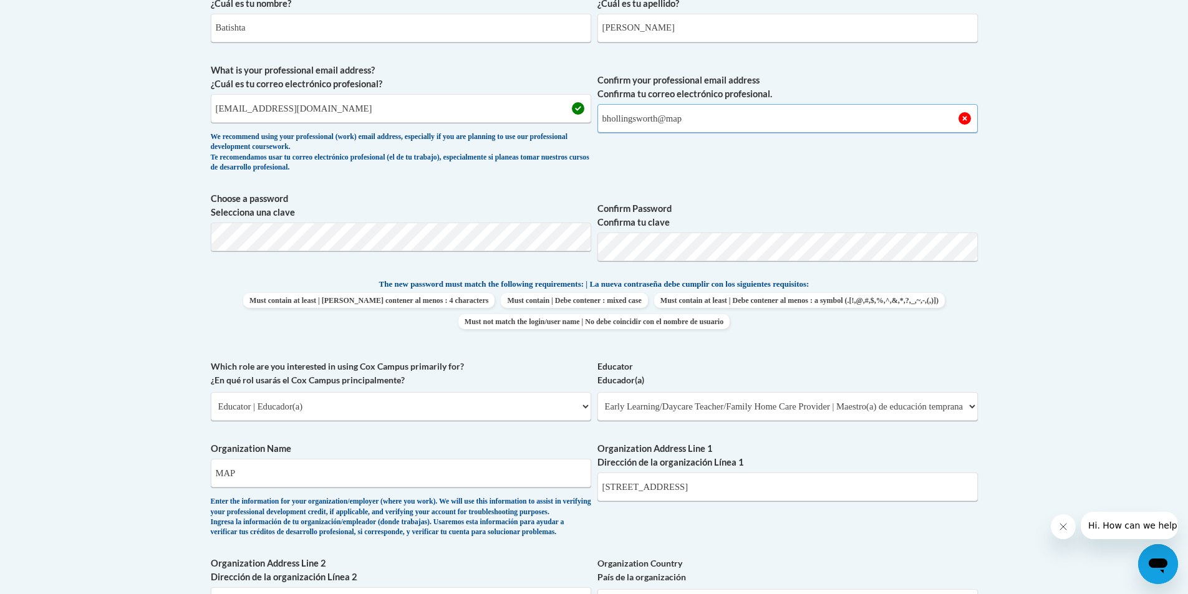
click at [698, 123] on input "bhollingsworth@map" at bounding box center [787, 118] width 380 height 29
type input "bhollingsworth@mapheadstart.org"
click at [1045, 220] on body "This site uses cookies to help improve your learning experience. By continuing …" at bounding box center [594, 528] width 1188 height 1857
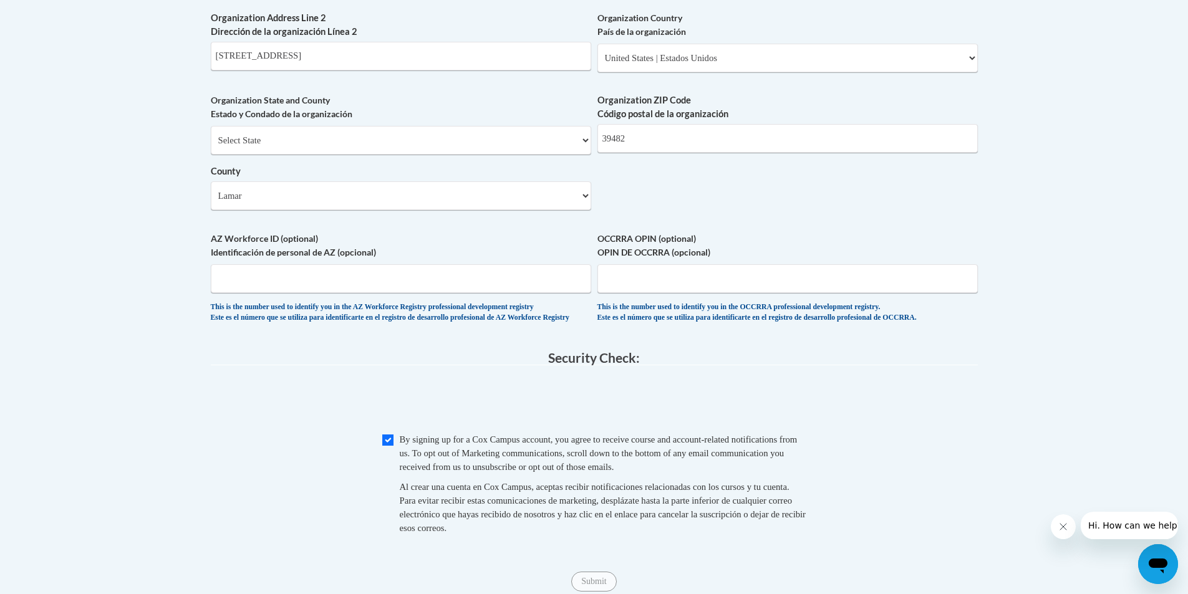
scroll to position [1085, 0]
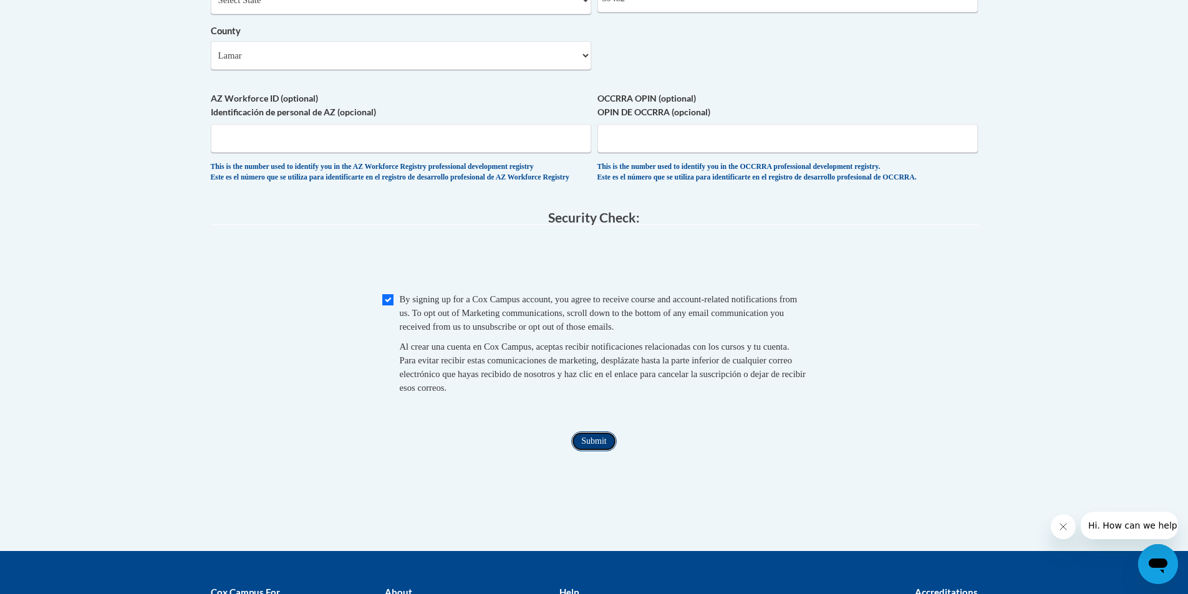
click at [600, 451] on input "Submit" at bounding box center [593, 441] width 45 height 20
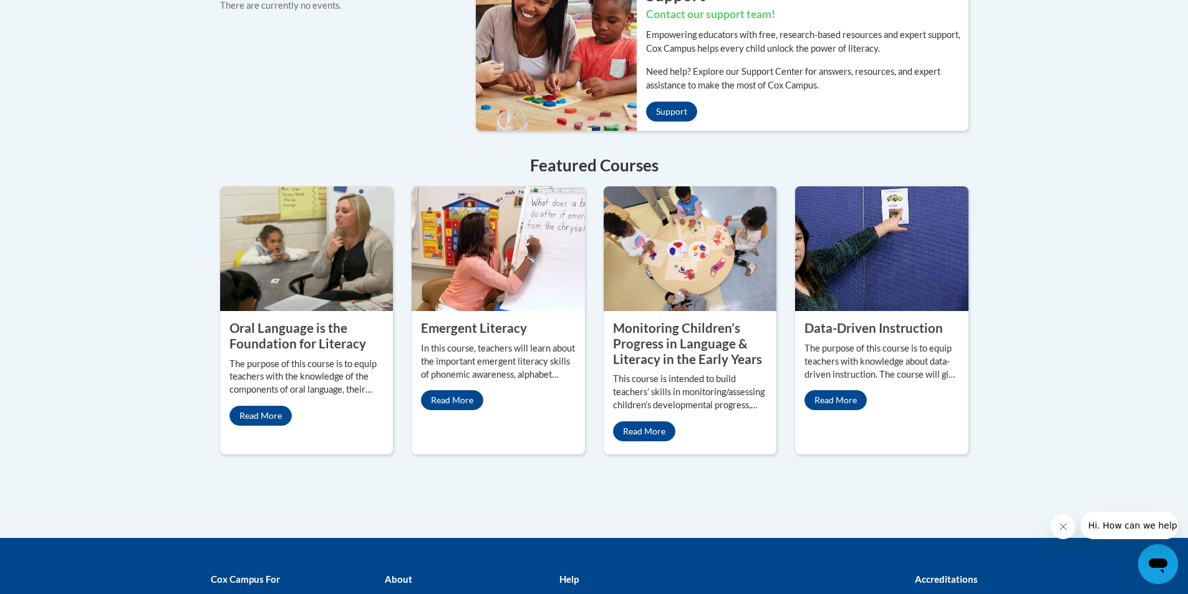
scroll to position [997, 0]
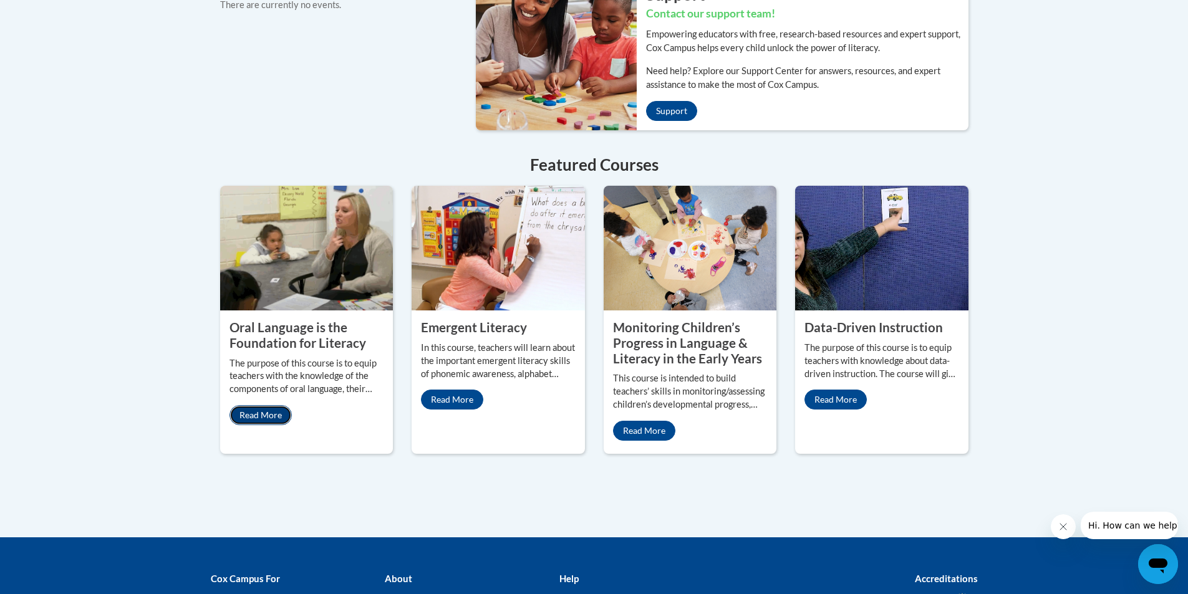
click at [261, 405] on link "Read More" at bounding box center [260, 415] width 62 height 20
click at [452, 390] on link "Read More" at bounding box center [452, 400] width 62 height 20
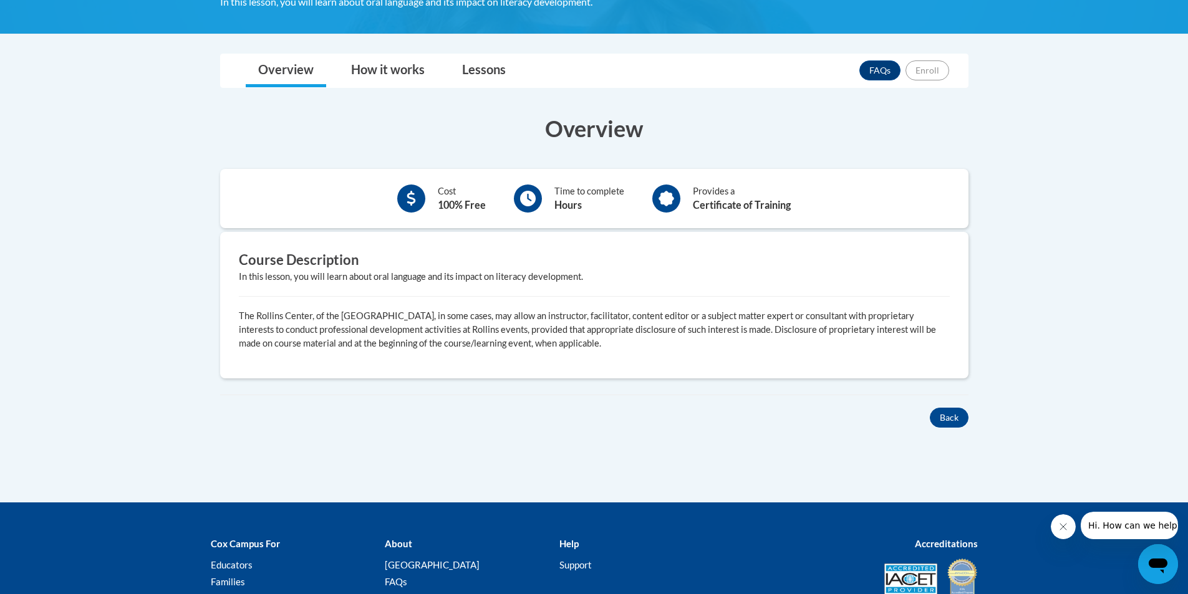
scroll to position [149, 0]
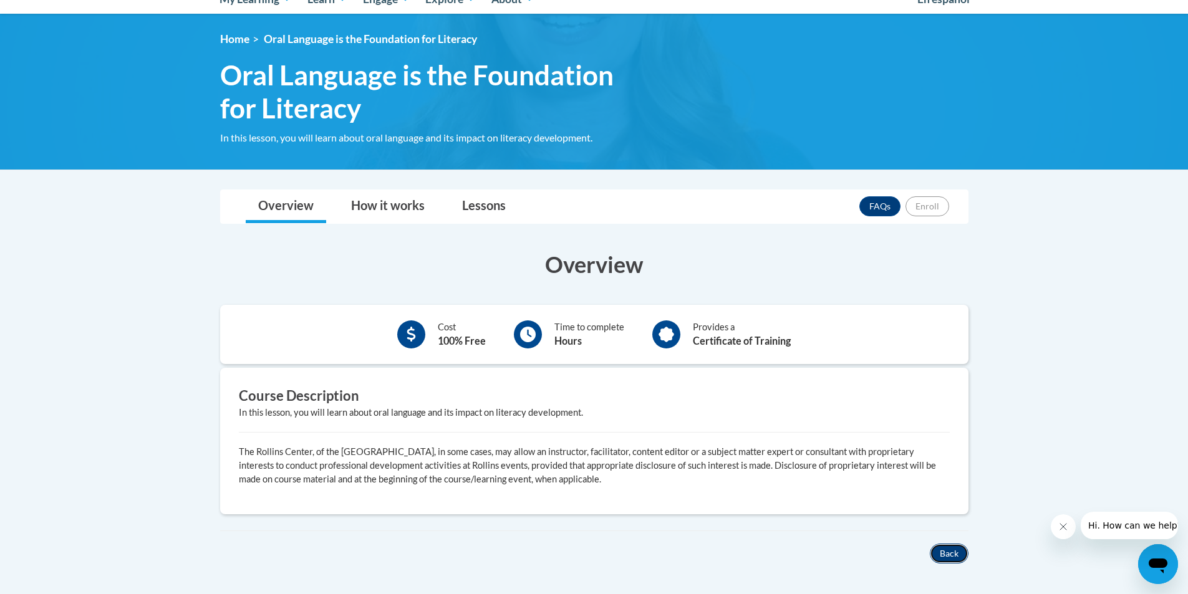
click at [947, 563] on button "Back" at bounding box center [948, 554] width 39 height 20
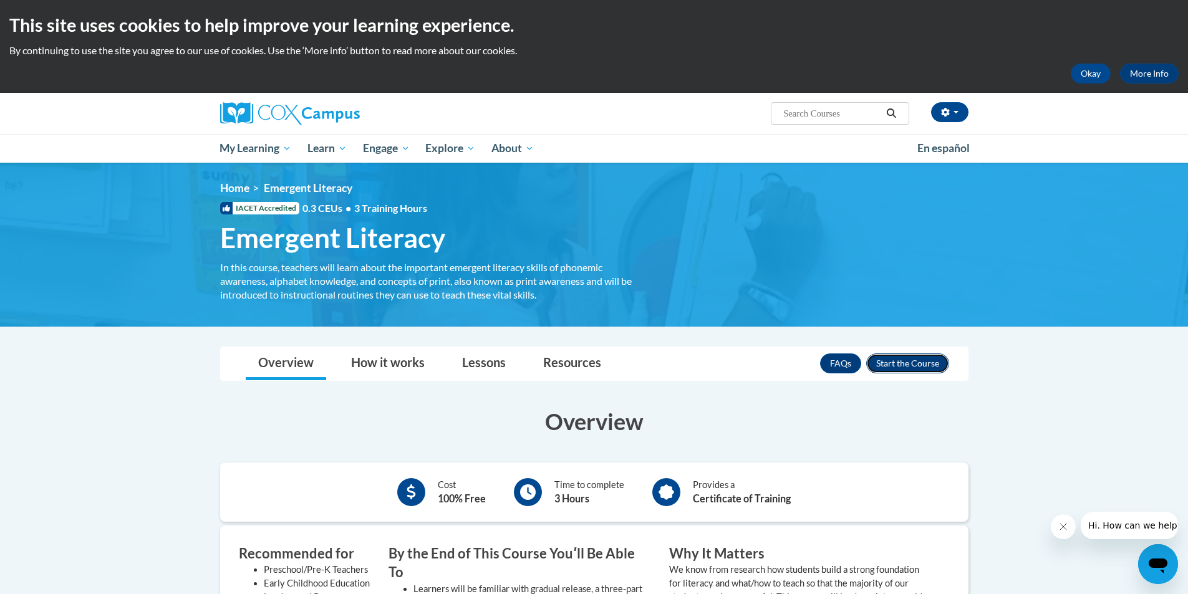
click at [888, 358] on button "Enroll" at bounding box center [907, 363] width 83 height 20
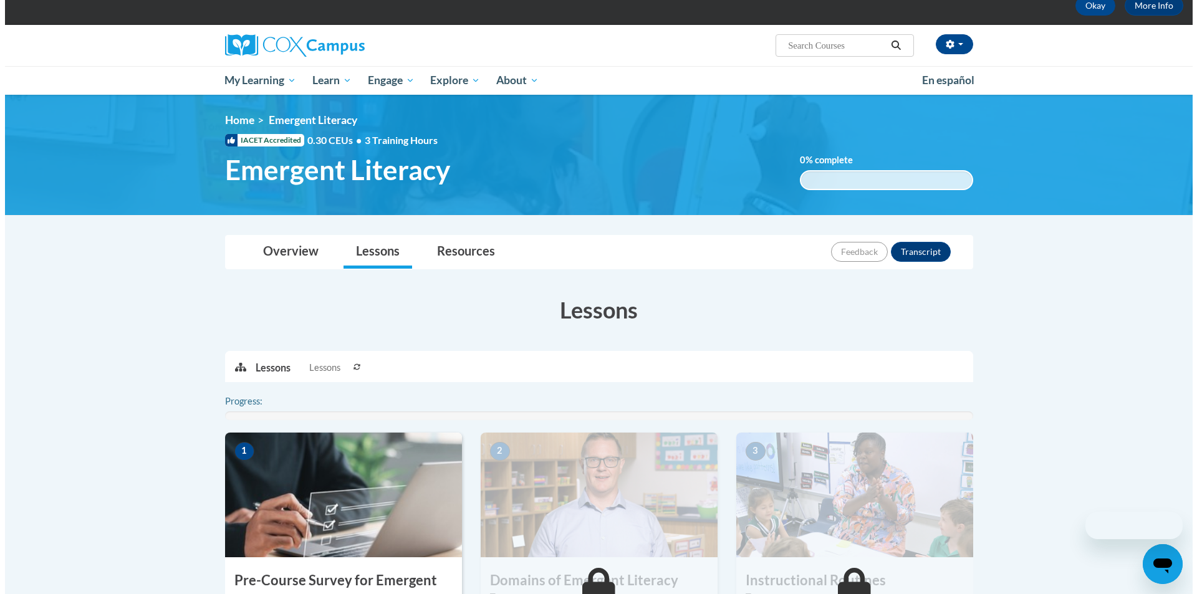
scroll to position [249, 0]
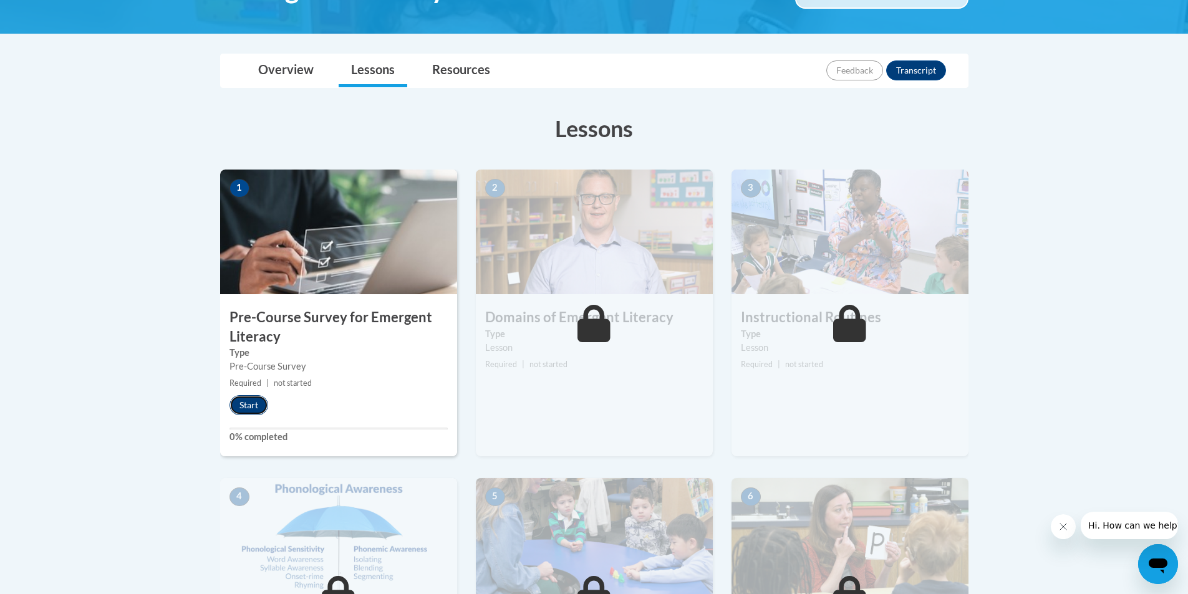
click at [247, 408] on button "Start" at bounding box center [248, 405] width 39 height 20
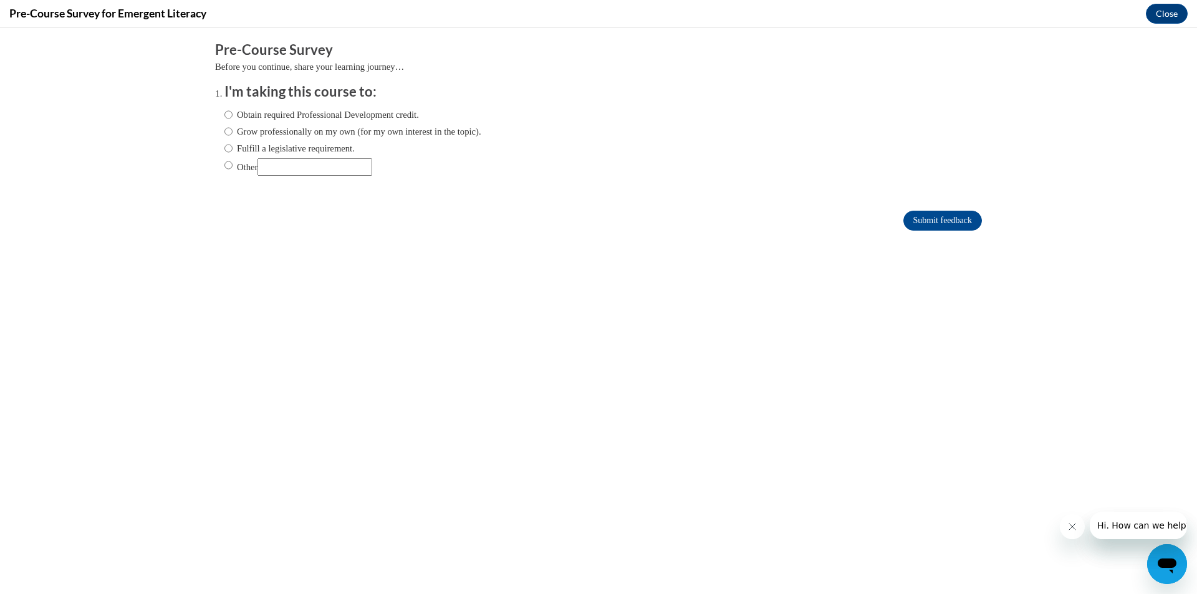
scroll to position [0, 0]
click at [224, 109] on input "Obtain required Professional Development credit." at bounding box center [228, 115] width 8 height 14
radio input "true"
click at [939, 228] on input "Submit feedback" at bounding box center [942, 221] width 79 height 20
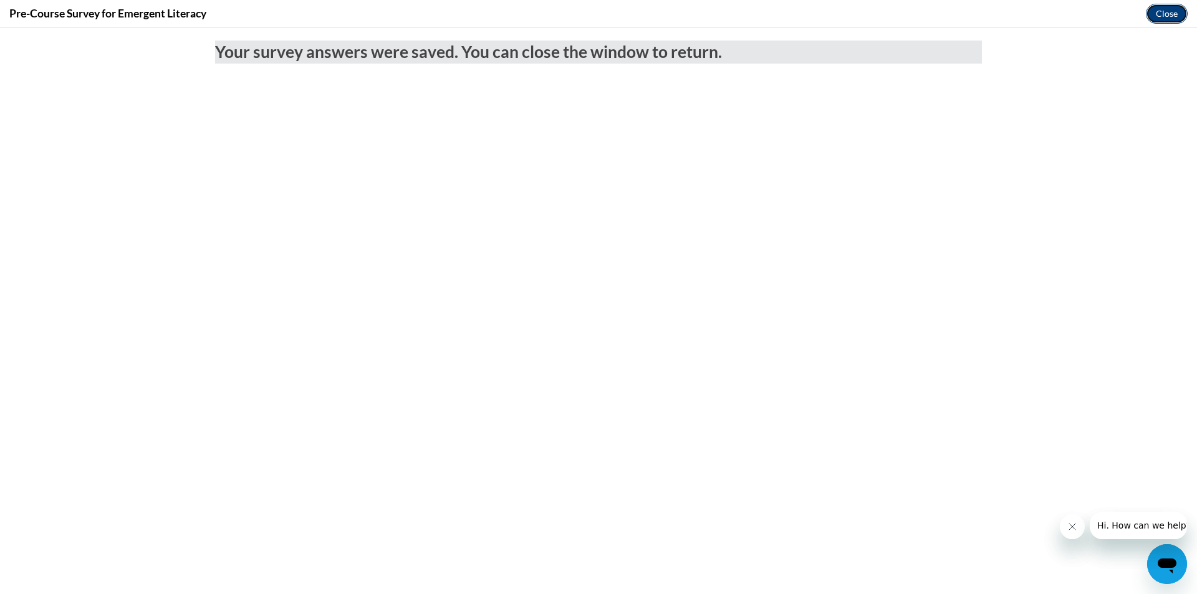
click at [1159, 16] on button "Close" at bounding box center [1167, 14] width 42 height 20
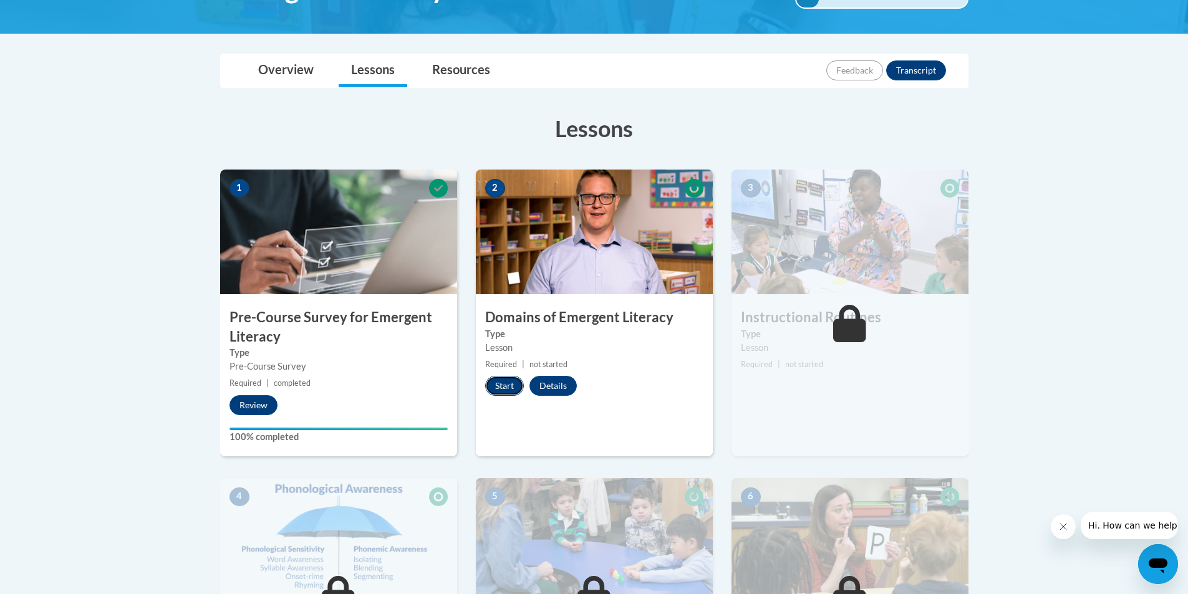
click at [504, 386] on button "Start" at bounding box center [504, 386] width 39 height 20
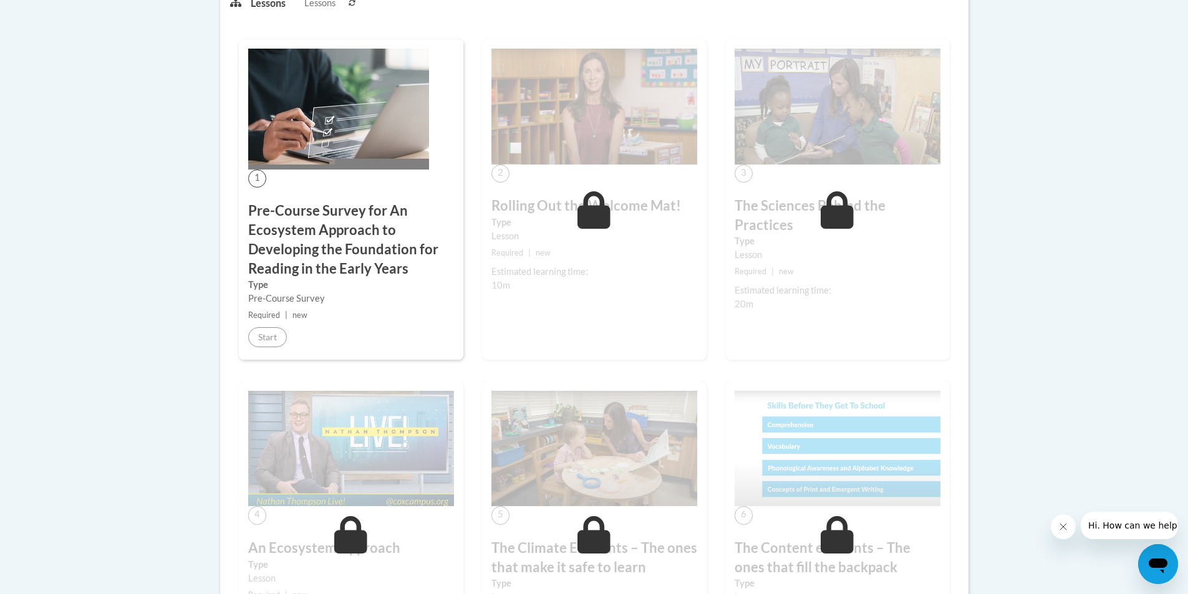
scroll to position [374, 0]
click at [350, 264] on h3 "Pre-Course Survey for An Ecosystem Approach to Developing the Foundation for Re…" at bounding box center [351, 238] width 206 height 77
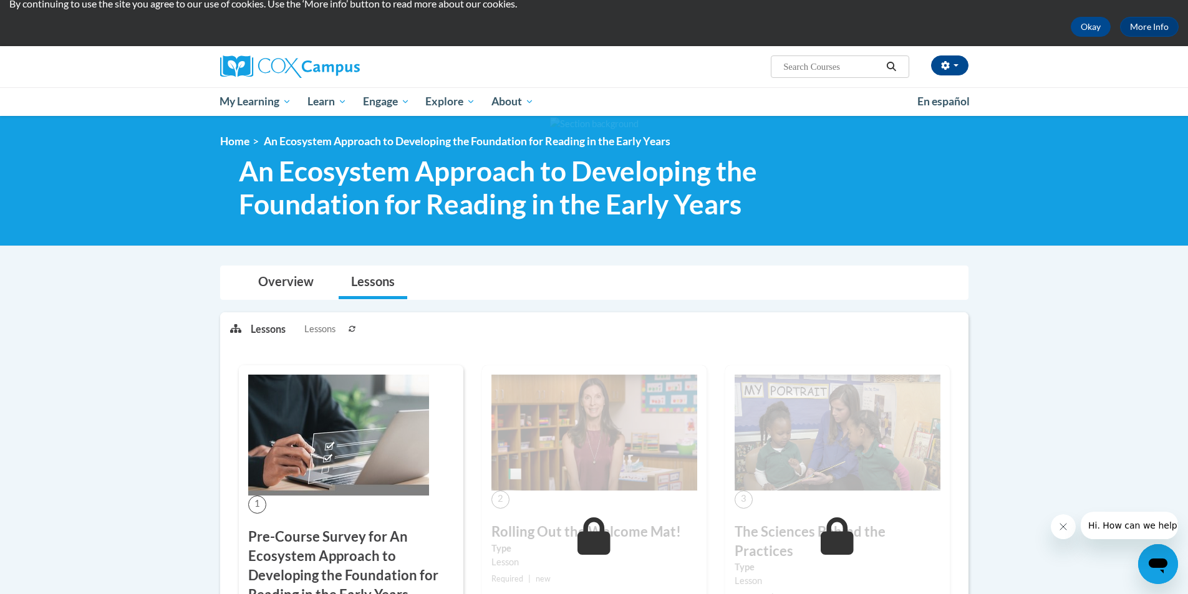
scroll to position [0, 0]
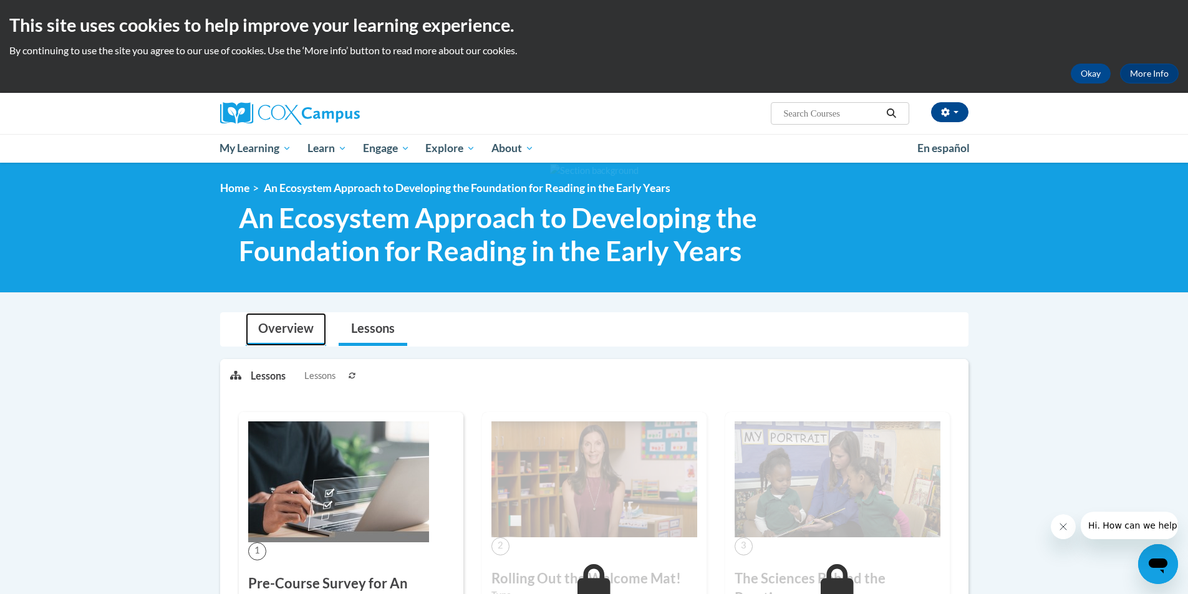
click at [286, 332] on link "Overview" at bounding box center [286, 329] width 80 height 33
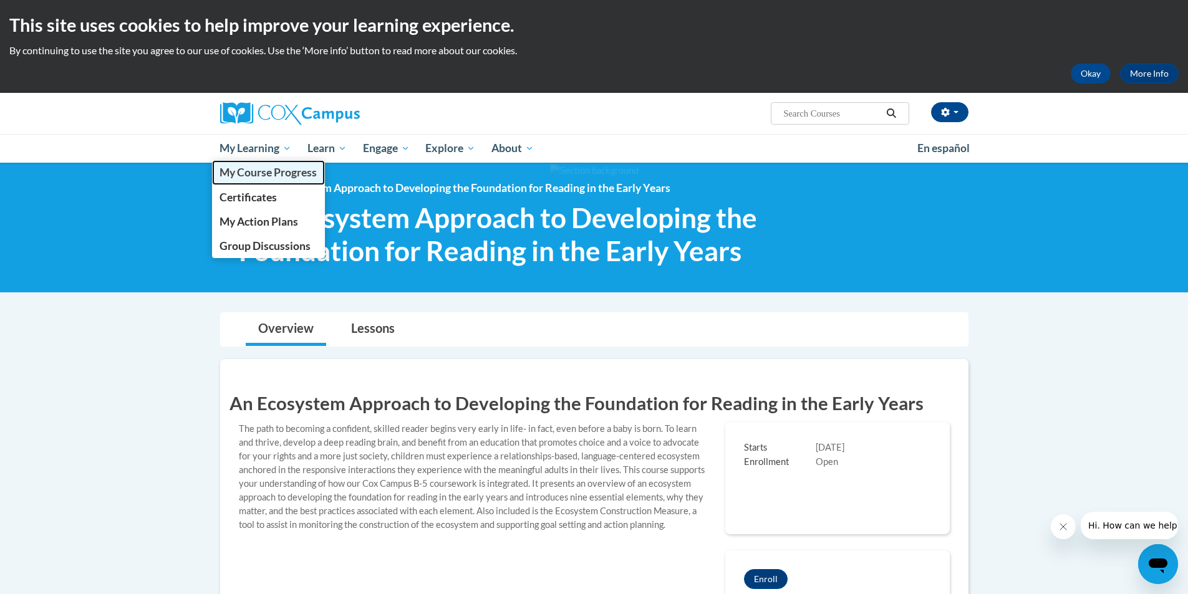
click at [257, 176] on span "My Course Progress" at bounding box center [267, 172] width 97 height 13
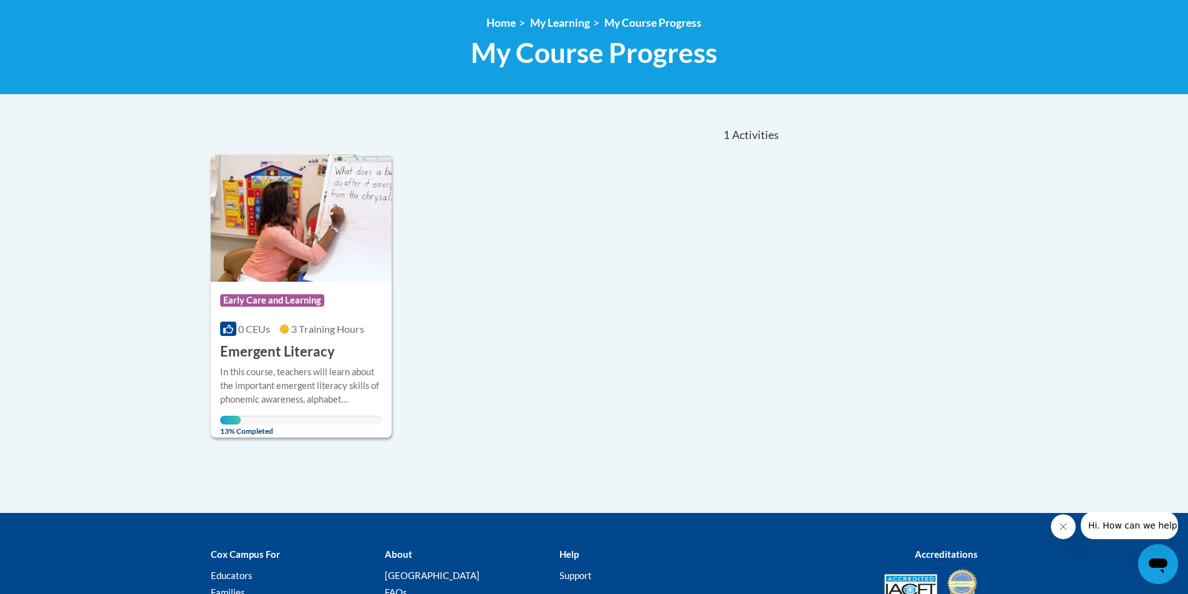
scroll to position [187, 0]
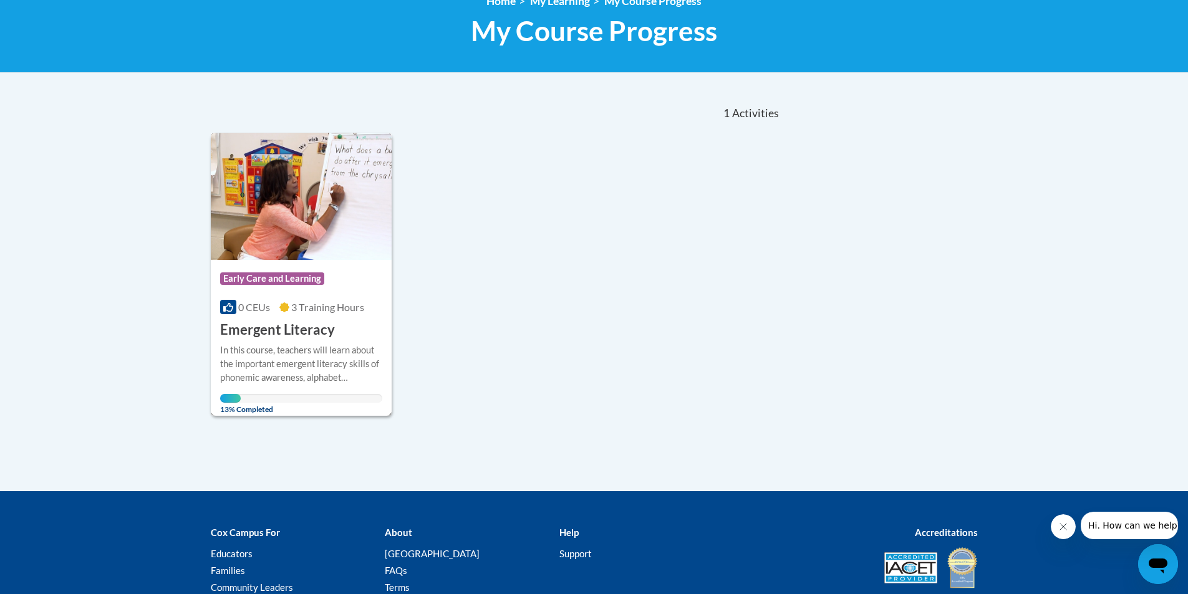
click at [317, 361] on div "In this course, teachers will learn about the important emergent literacy skill…" at bounding box center [301, 363] width 163 height 41
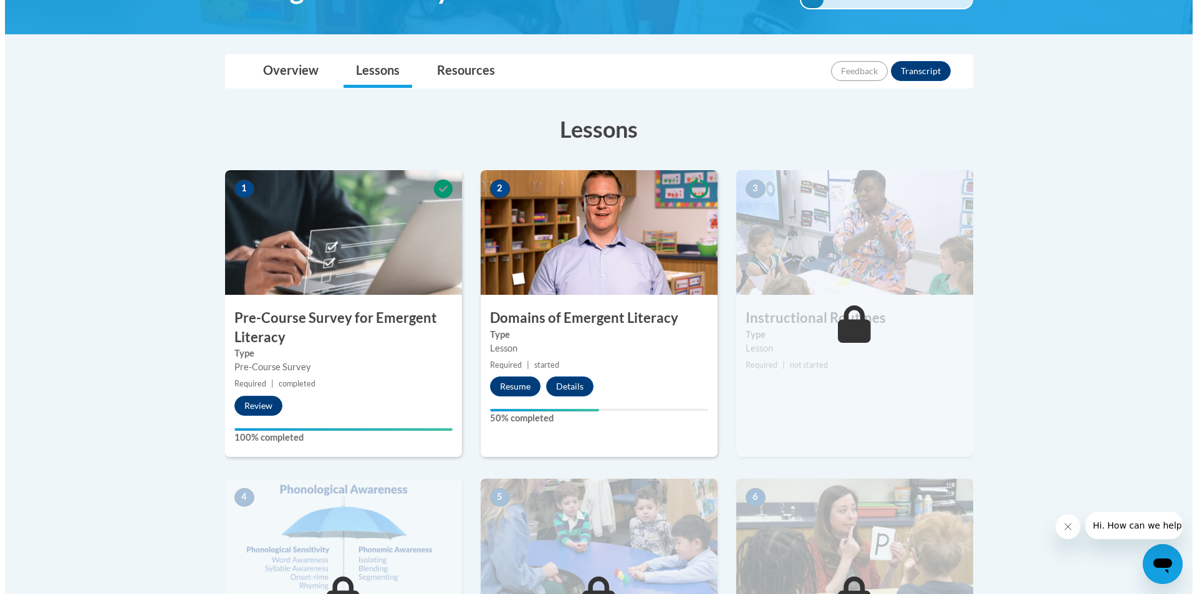
scroll to position [249, 0]
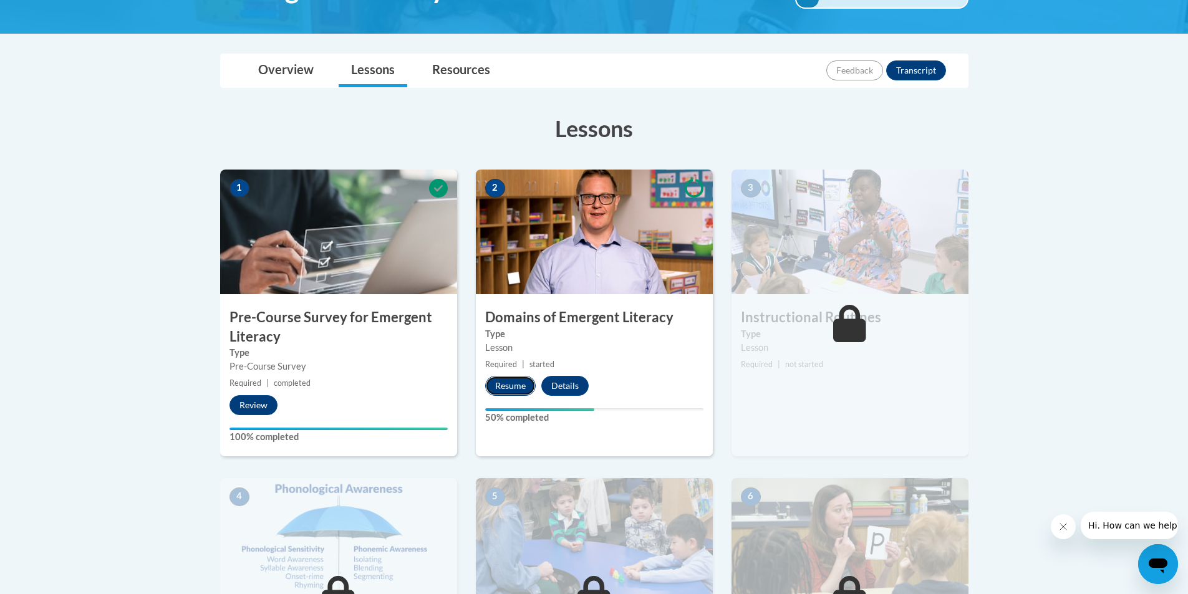
click at [504, 391] on button "Resume" at bounding box center [510, 386] width 50 height 20
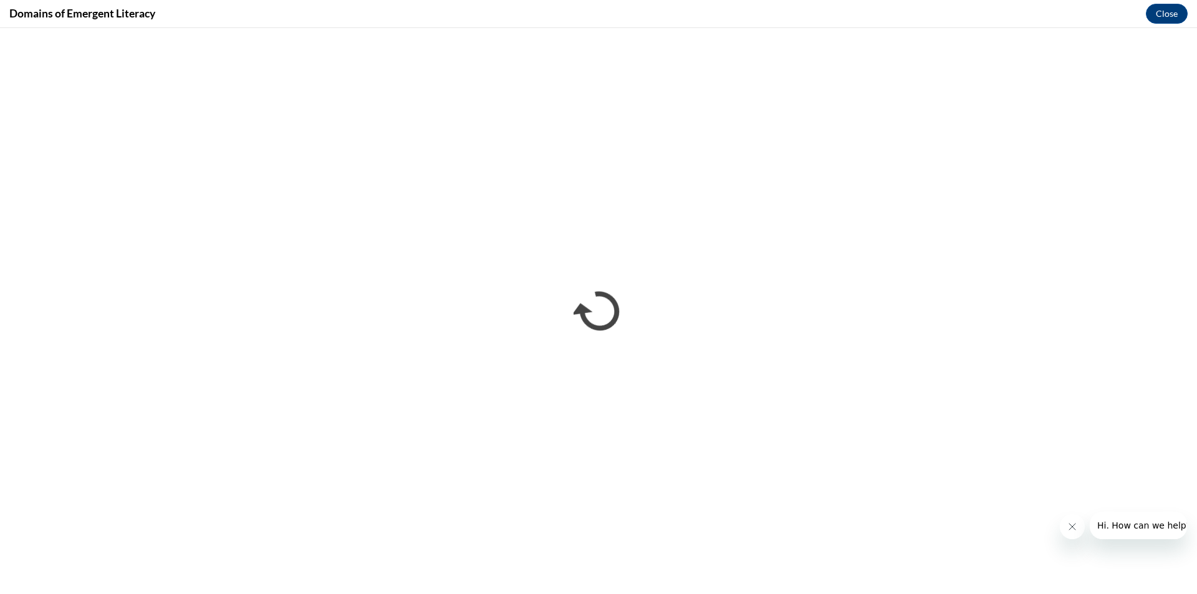
scroll to position [0, 0]
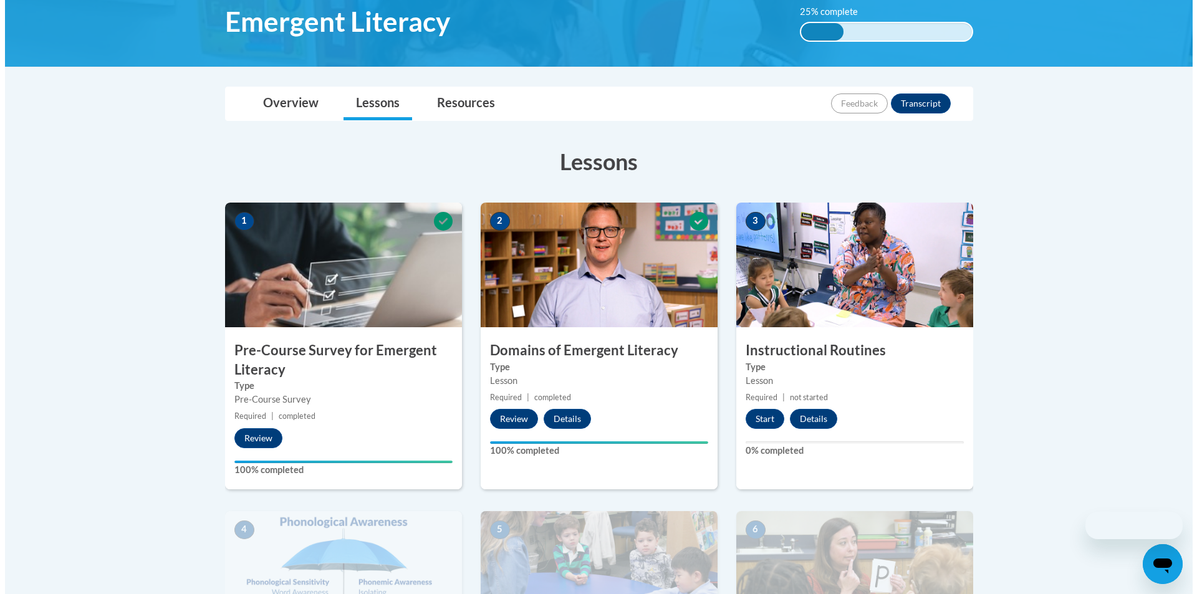
scroll to position [312, 0]
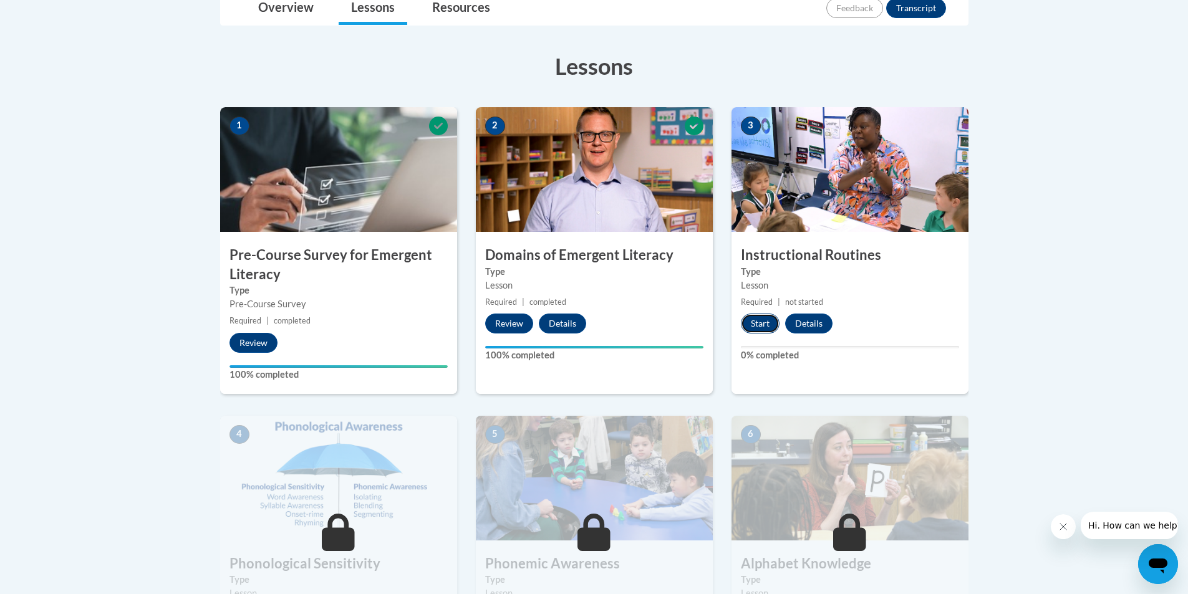
click at [757, 326] on button "Start" at bounding box center [760, 324] width 39 height 20
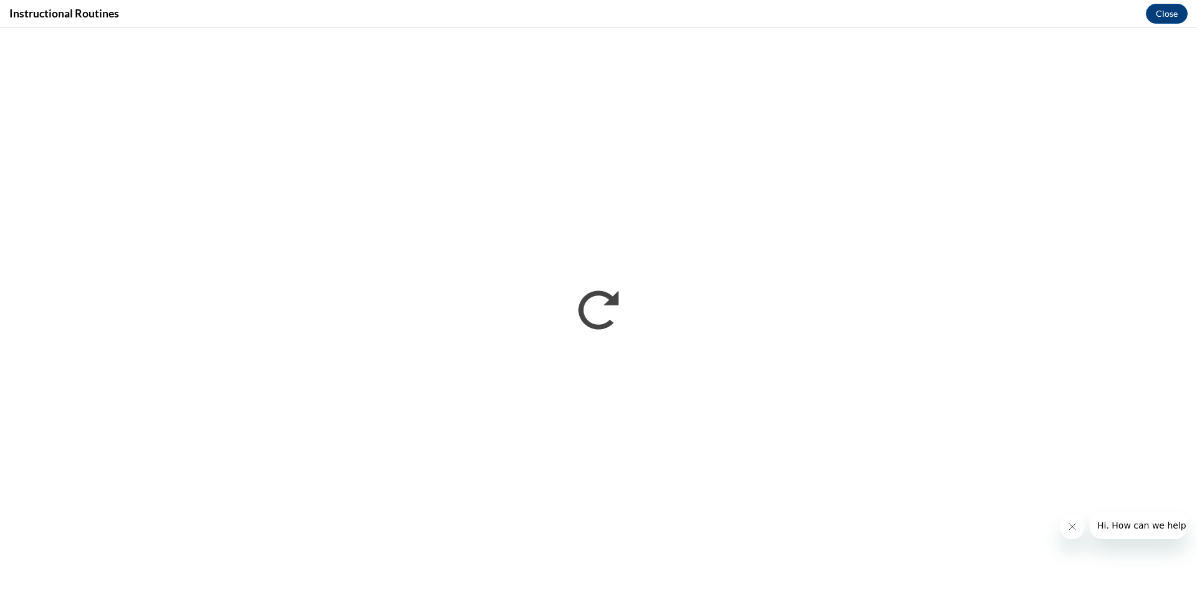
scroll to position [0, 0]
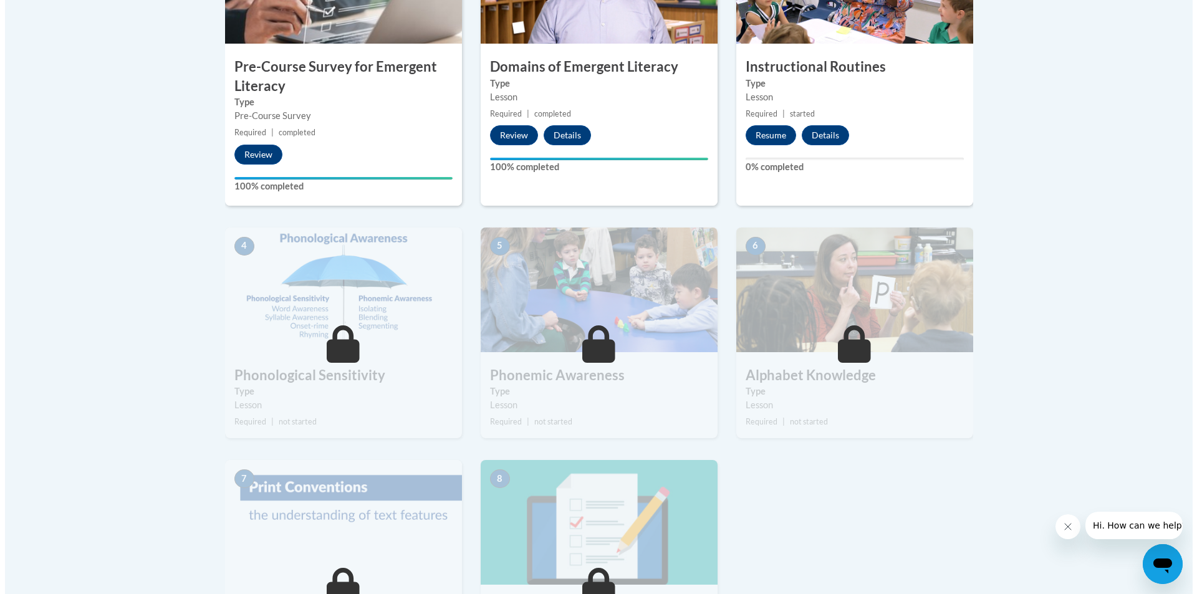
scroll to position [499, 0]
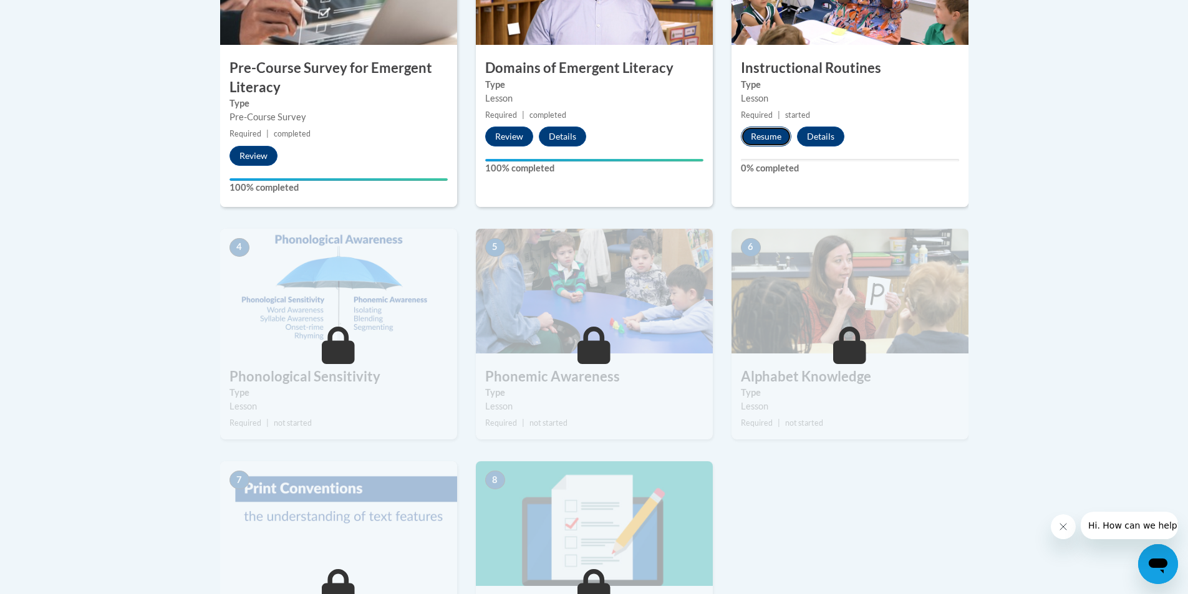
click at [764, 138] on button "Resume" at bounding box center [766, 137] width 50 height 20
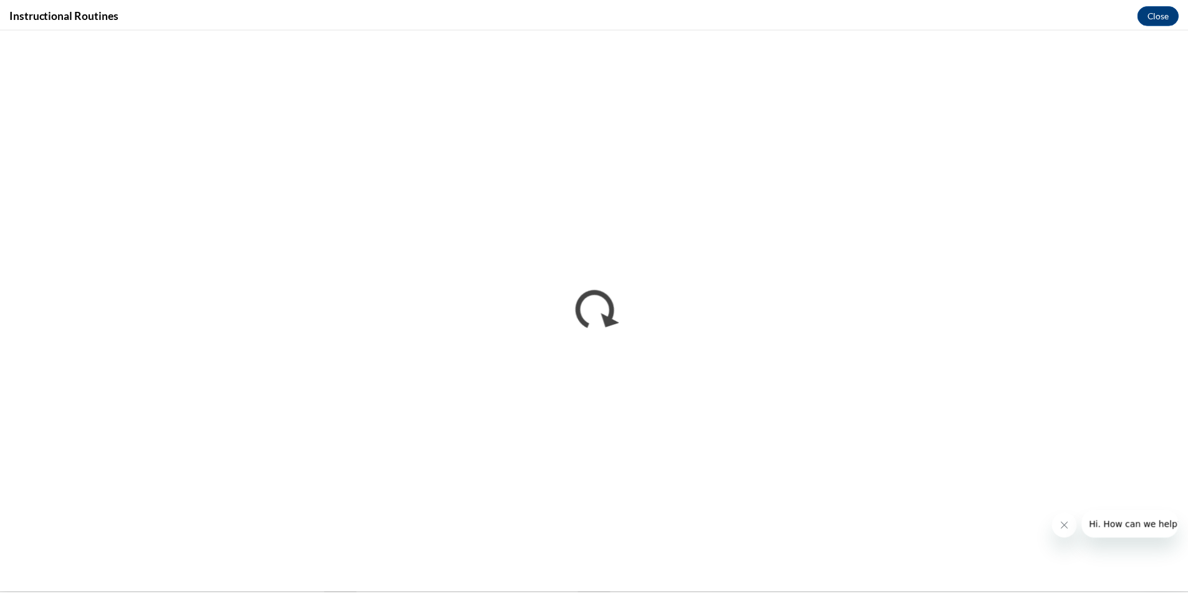
scroll to position [0, 0]
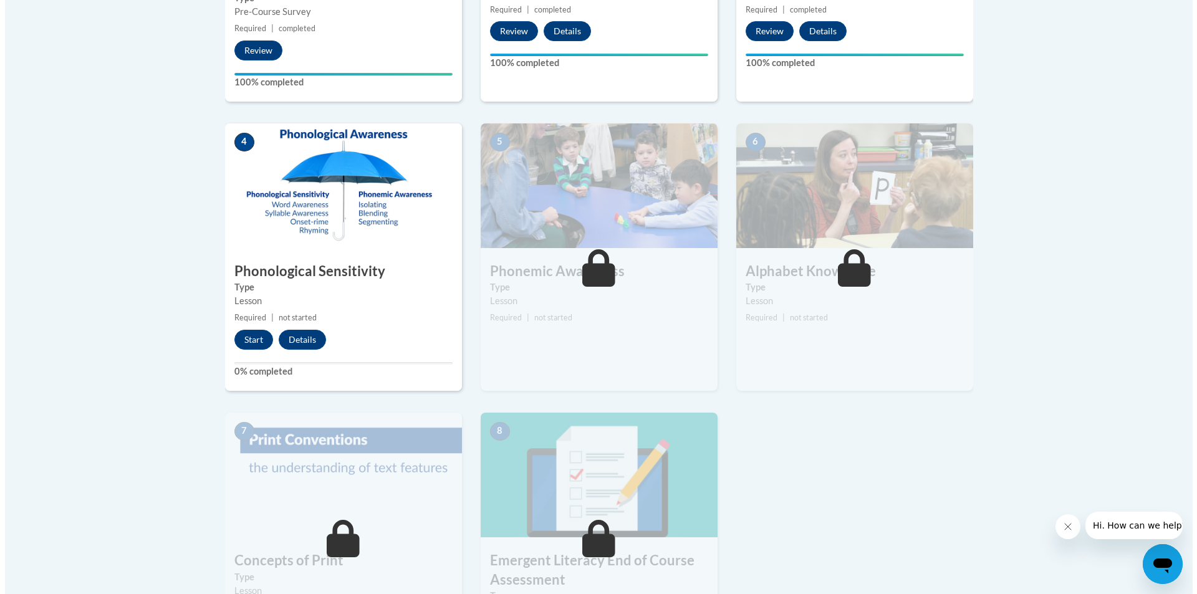
scroll to position [623, 0]
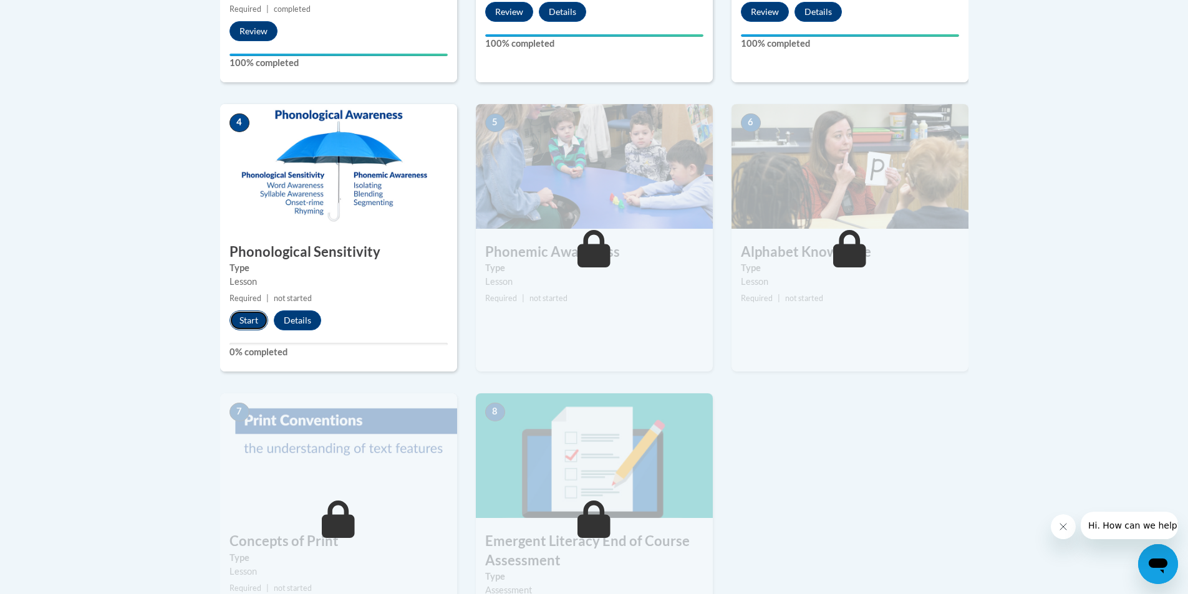
click at [252, 327] on button "Start" at bounding box center [248, 320] width 39 height 20
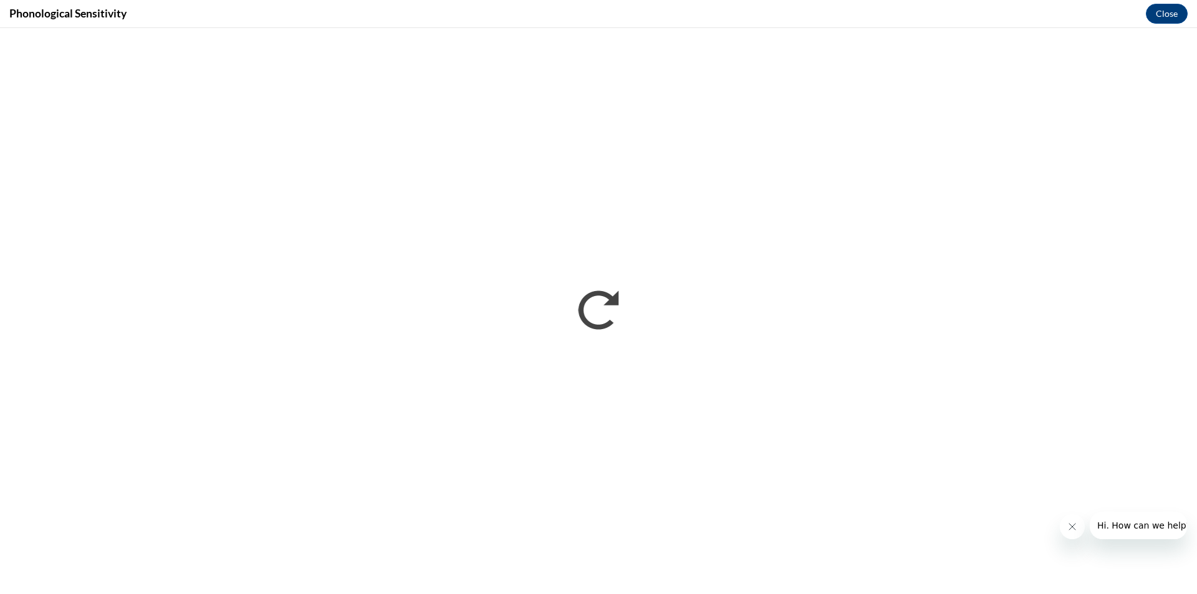
scroll to position [0, 0]
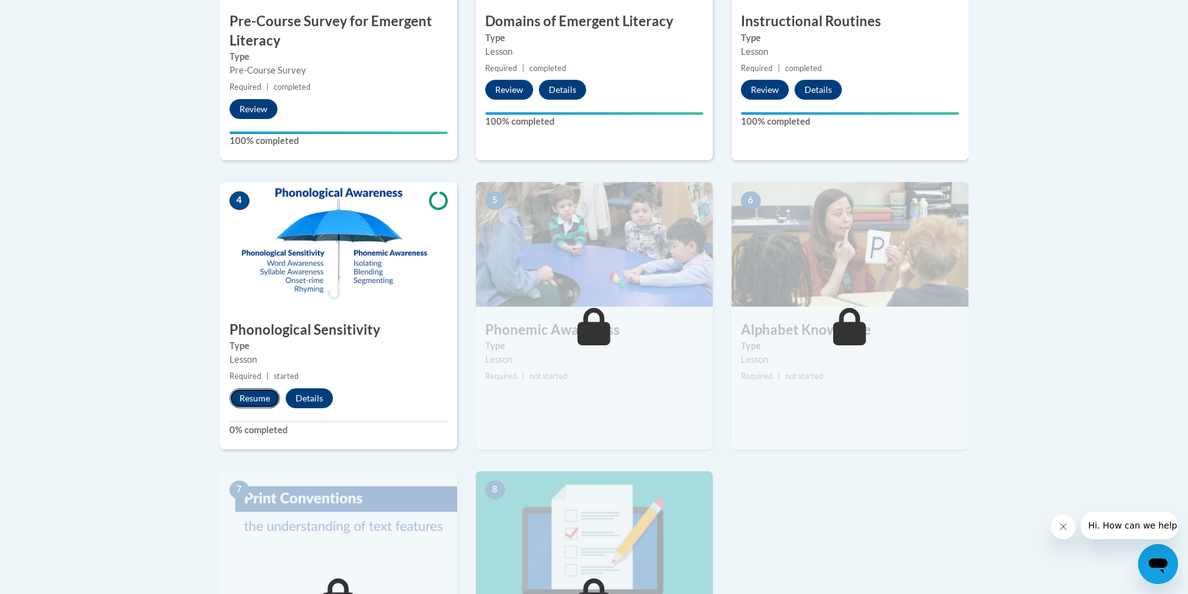
click at [266, 397] on button "Resume" at bounding box center [254, 398] width 50 height 20
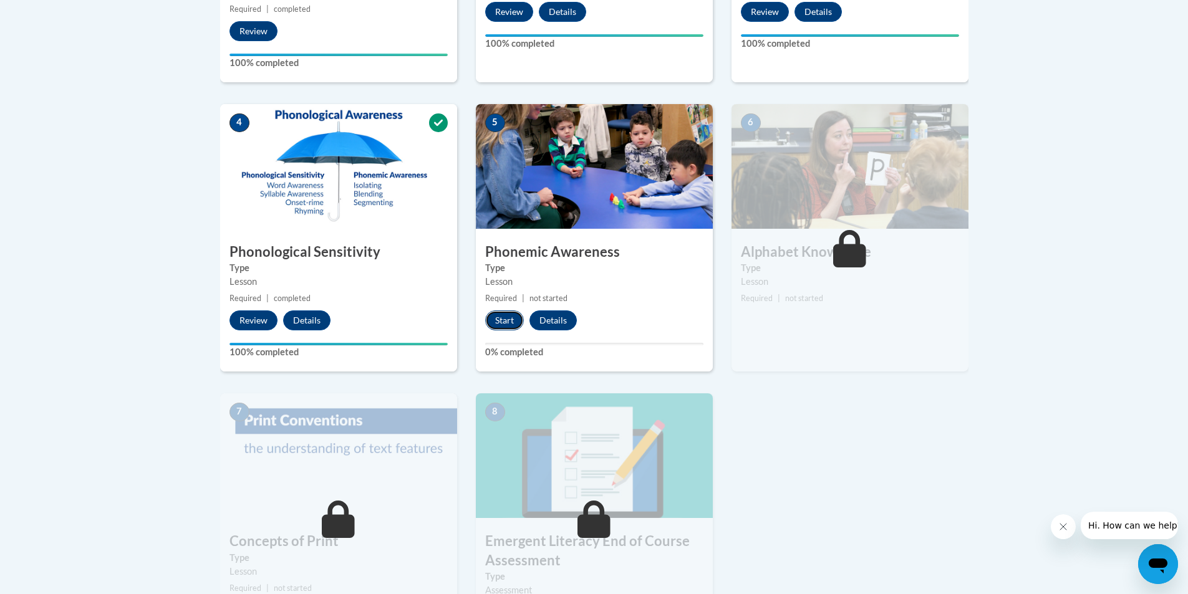
click at [510, 325] on button "Start" at bounding box center [504, 320] width 39 height 20
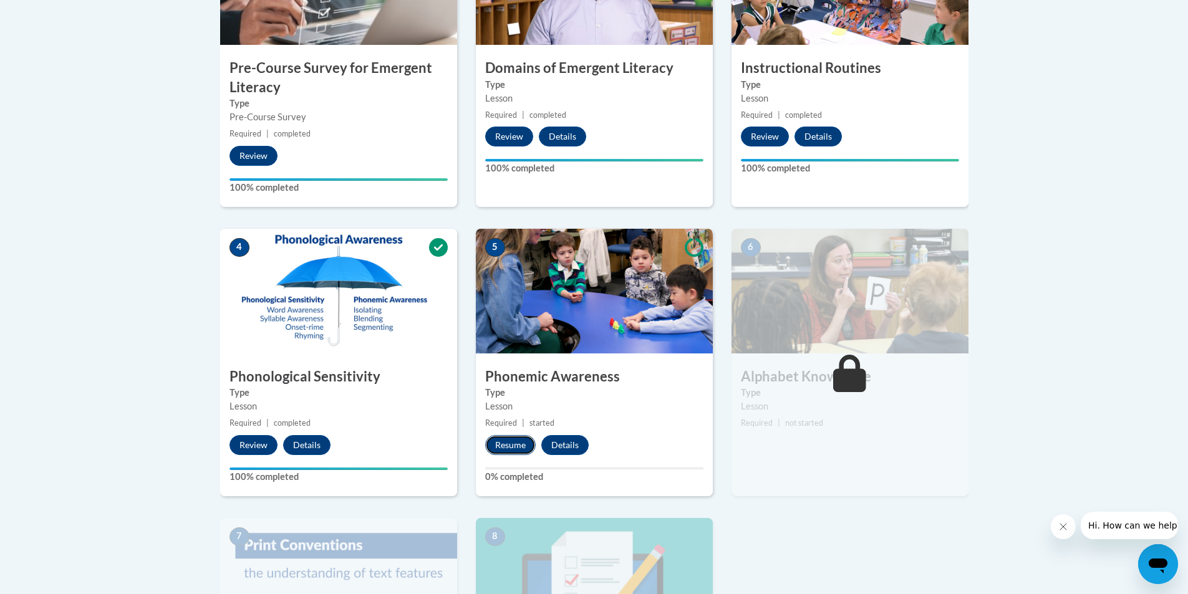
click at [514, 444] on button "Resume" at bounding box center [510, 445] width 50 height 20
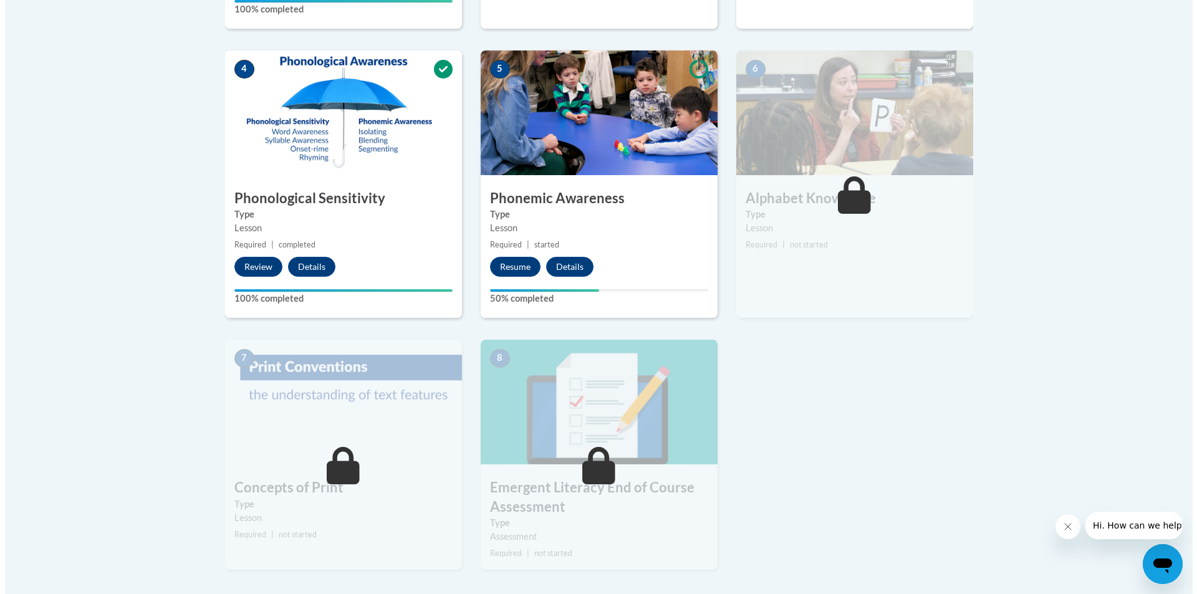
scroll to position [686, 0]
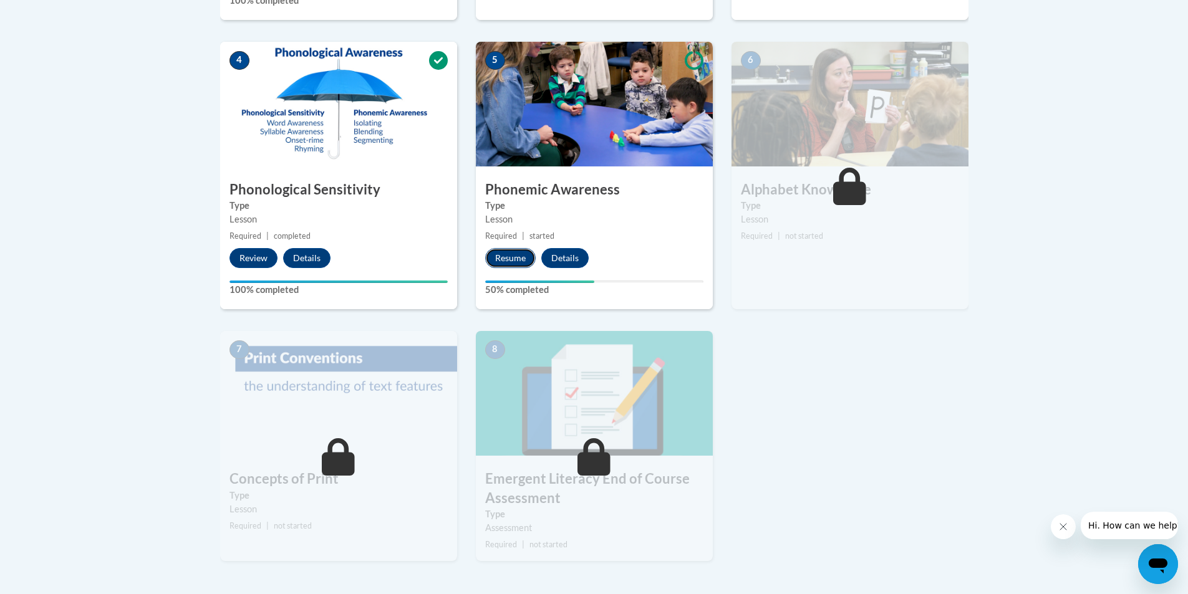
click at [511, 257] on button "Resume" at bounding box center [510, 258] width 50 height 20
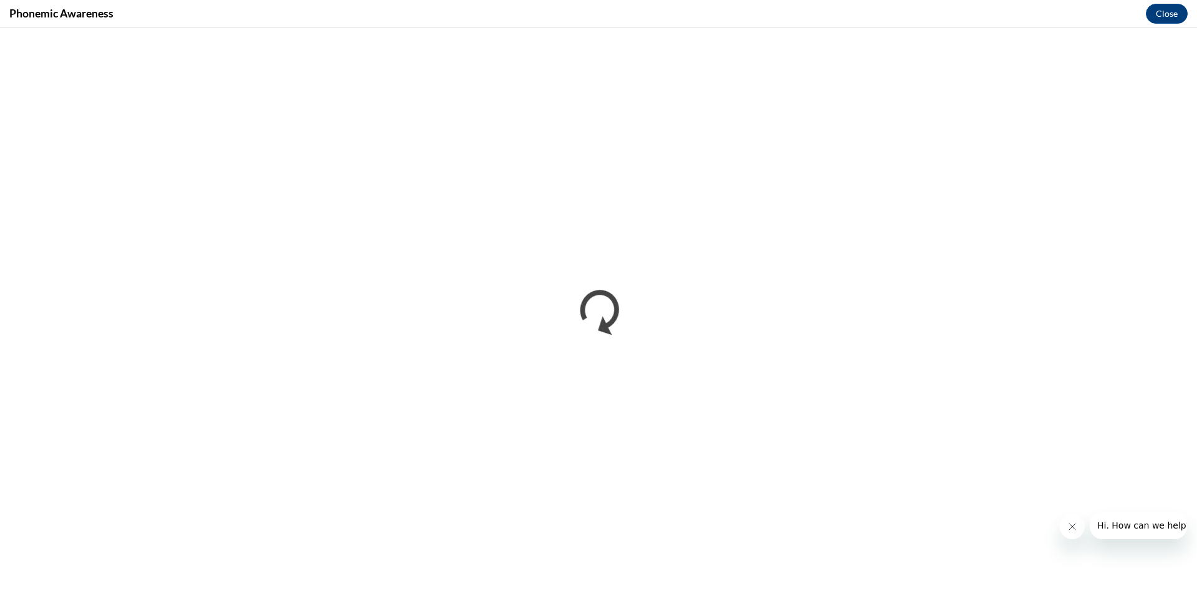
scroll to position [0, 0]
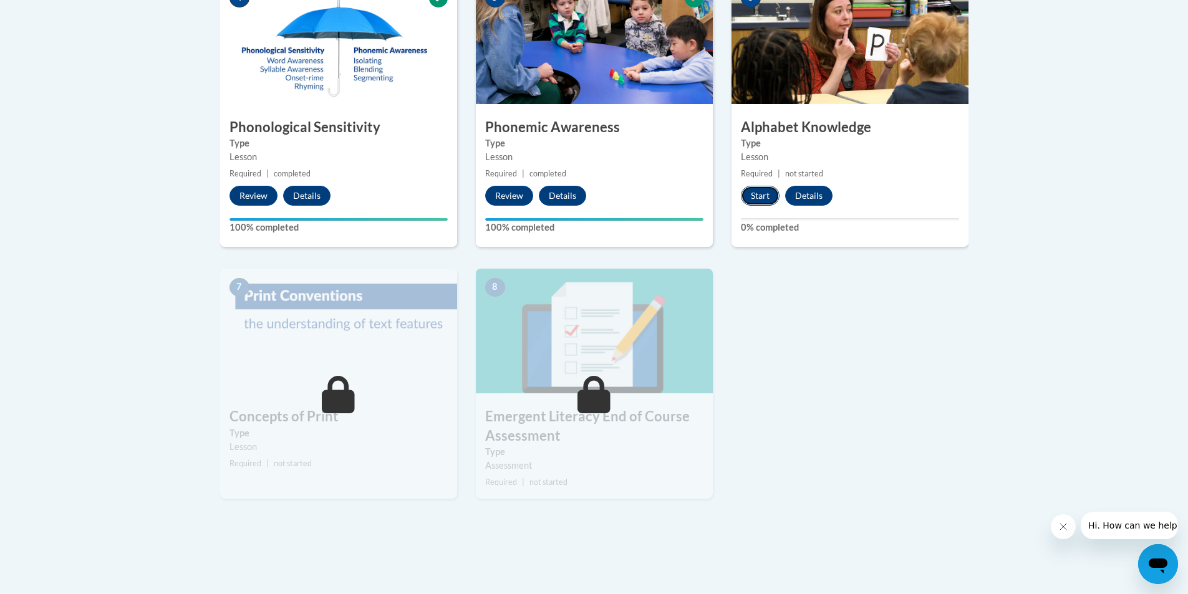
click at [752, 201] on button "Start" at bounding box center [760, 196] width 39 height 20
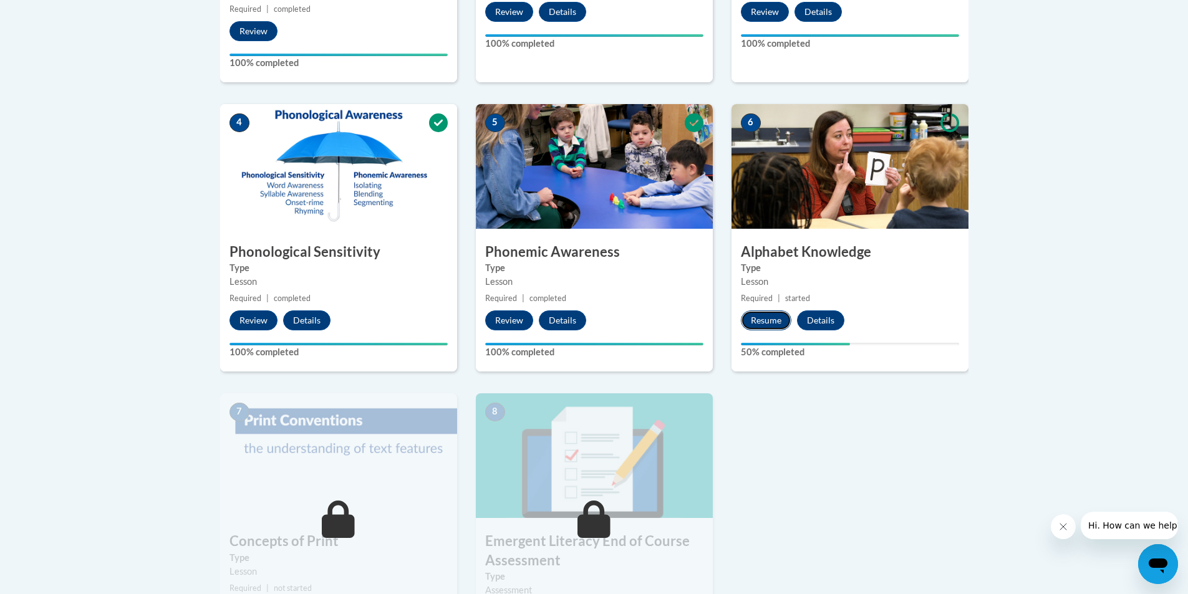
click at [775, 323] on button "Resume" at bounding box center [766, 320] width 50 height 20
